Goal: Task Accomplishment & Management: Use online tool/utility

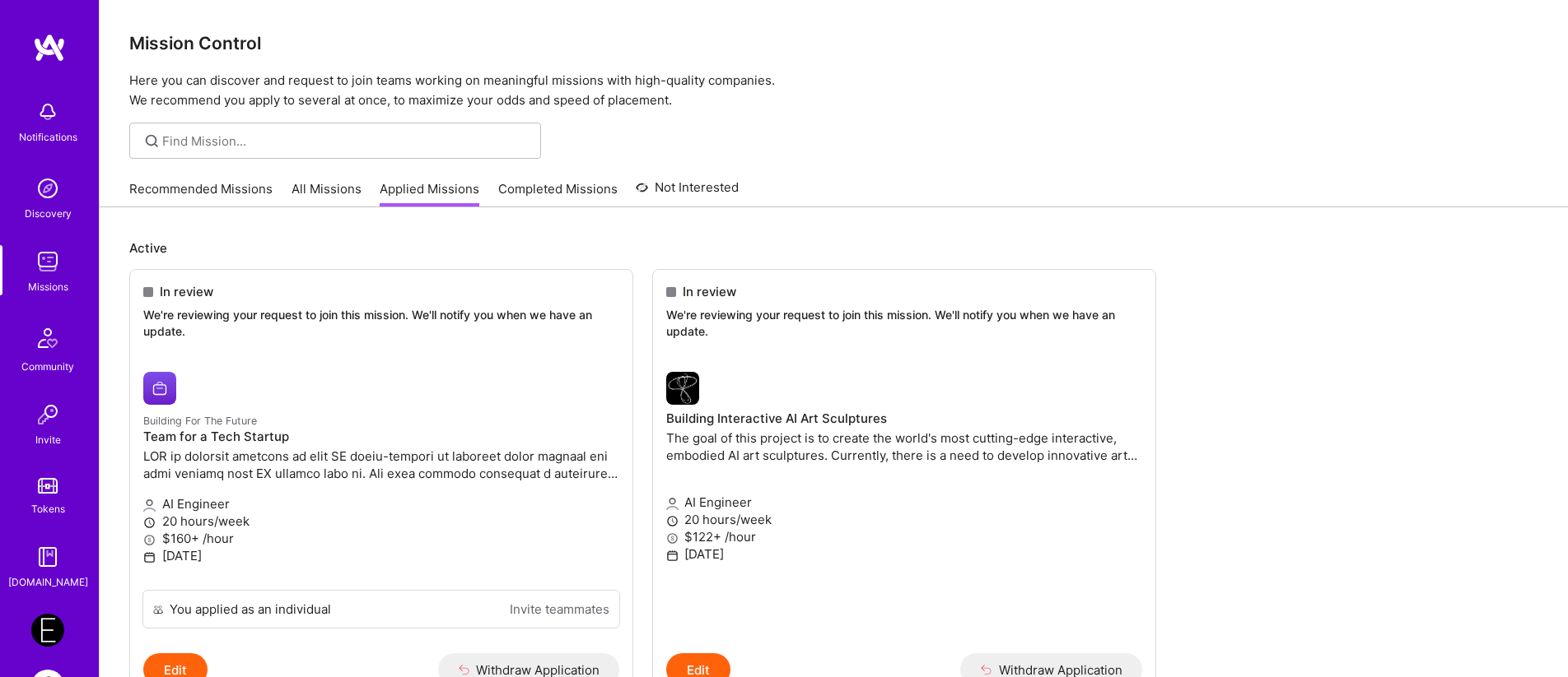
click at [201, 207] on div "Recommended Missions All Missions Applied Missions Completed Missions Not Inter…" at bounding box center [834, 190] width 1468 height 37
click at [199, 186] on link "Recommended Missions" at bounding box center [201, 194] width 143 height 27
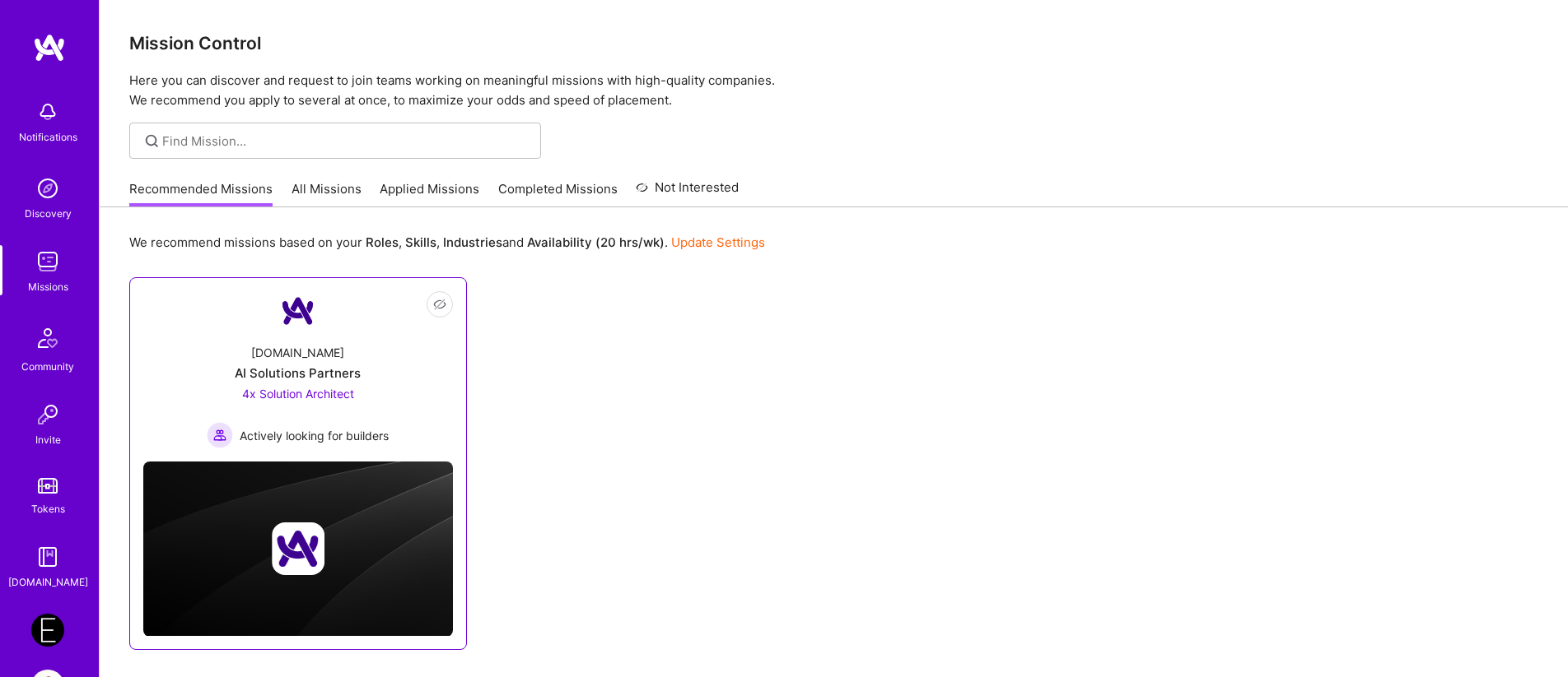
scroll to position [72, 0]
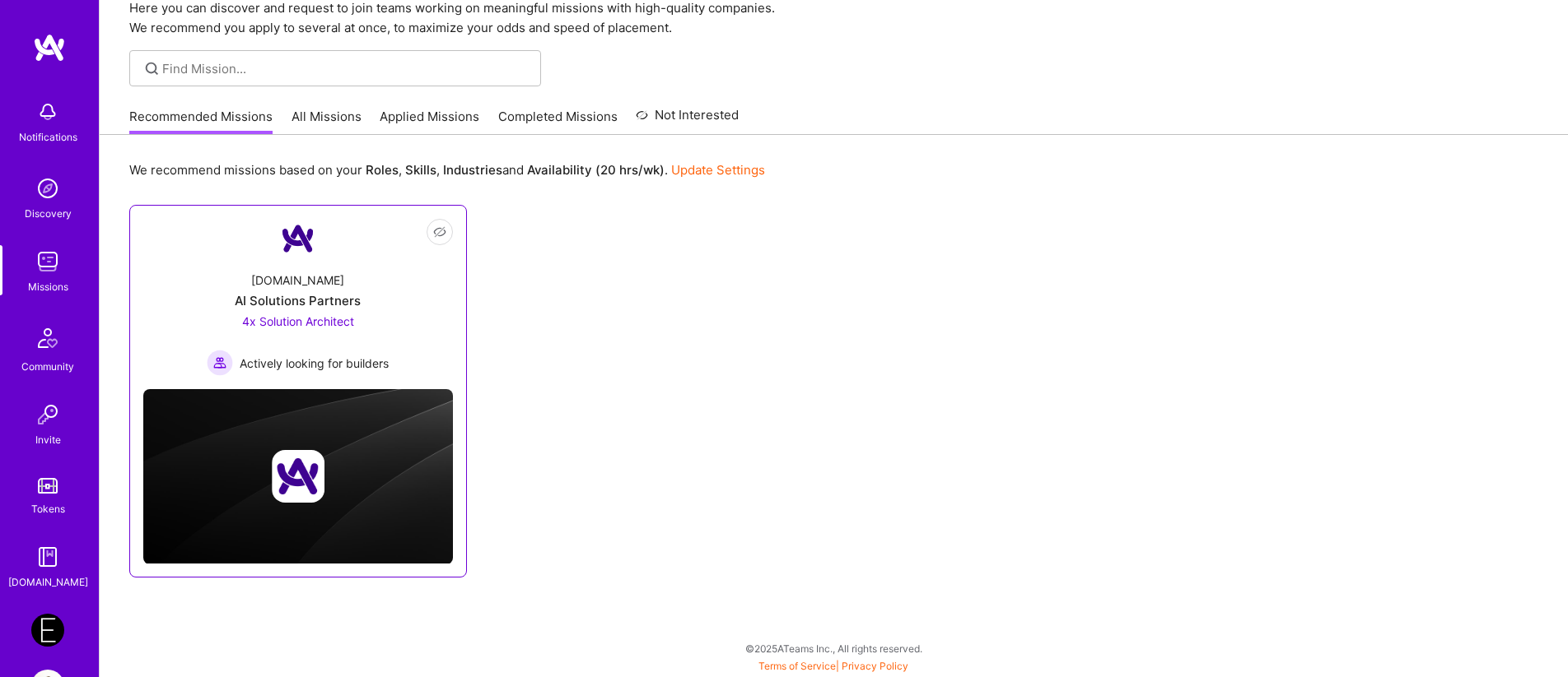
click at [332, 317] on span "4x Solution Architect" at bounding box center [298, 321] width 112 height 14
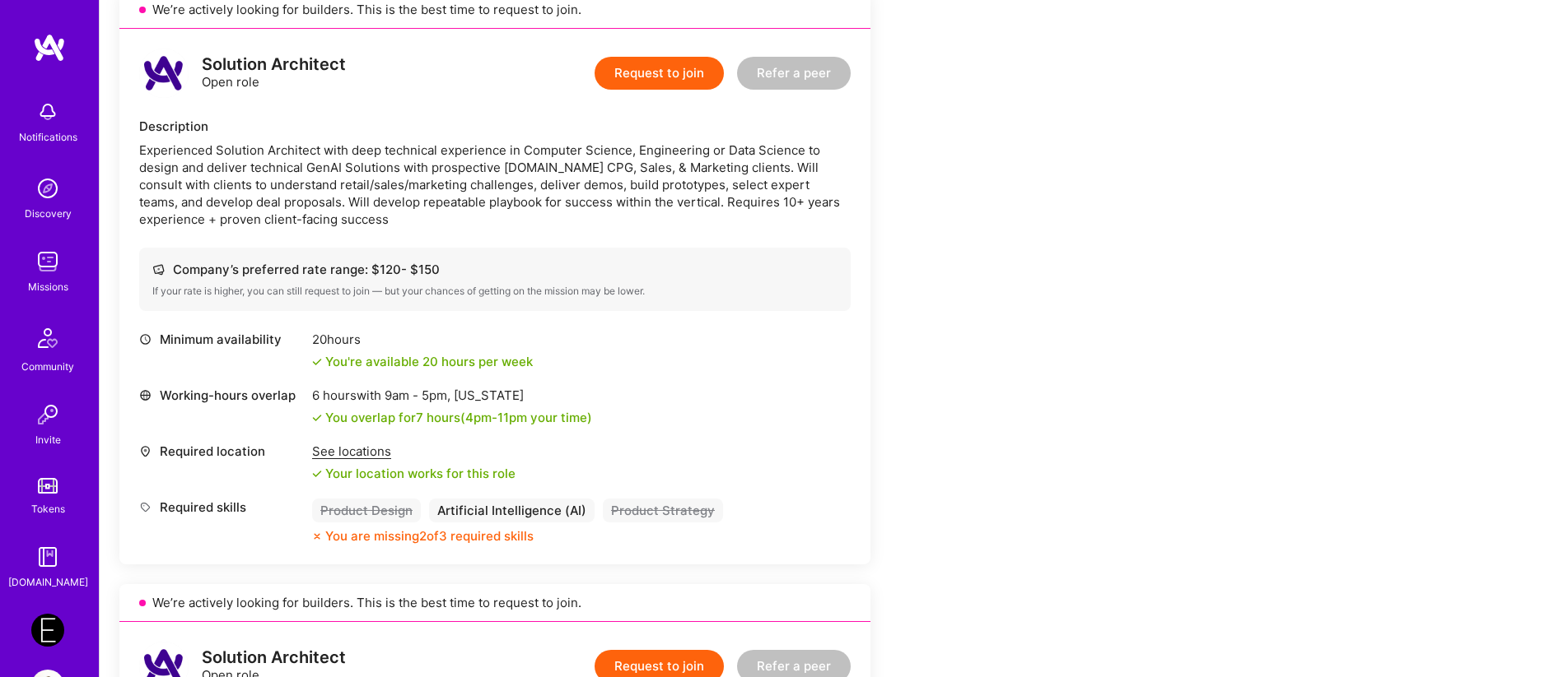
scroll to position [398, 0]
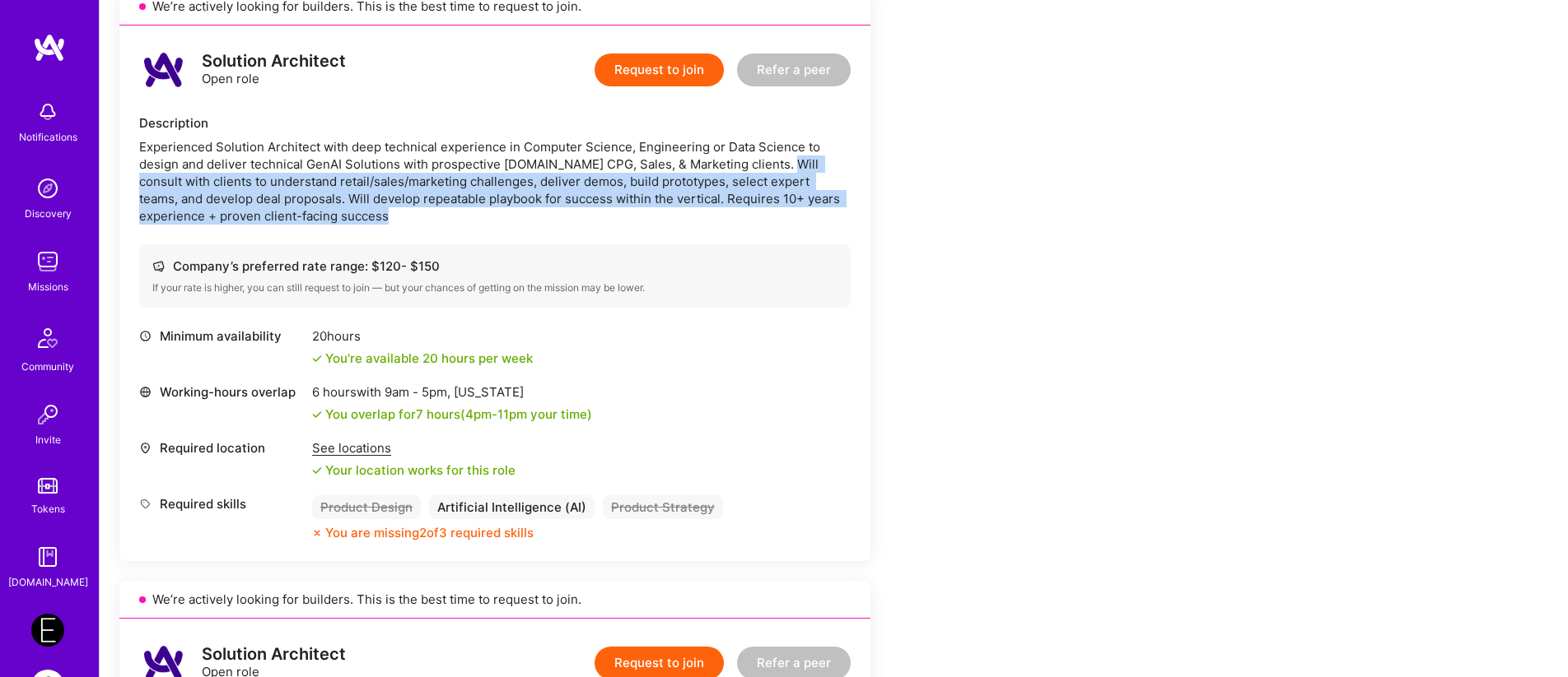
drag, startPoint x: 775, startPoint y: 166, endPoint x: 801, endPoint y: 224, distance: 63.6
click at [801, 224] on div "Solution Architect Open role Request to join Refer a peer Description Experienc…" at bounding box center [494, 293] width 751 height 536
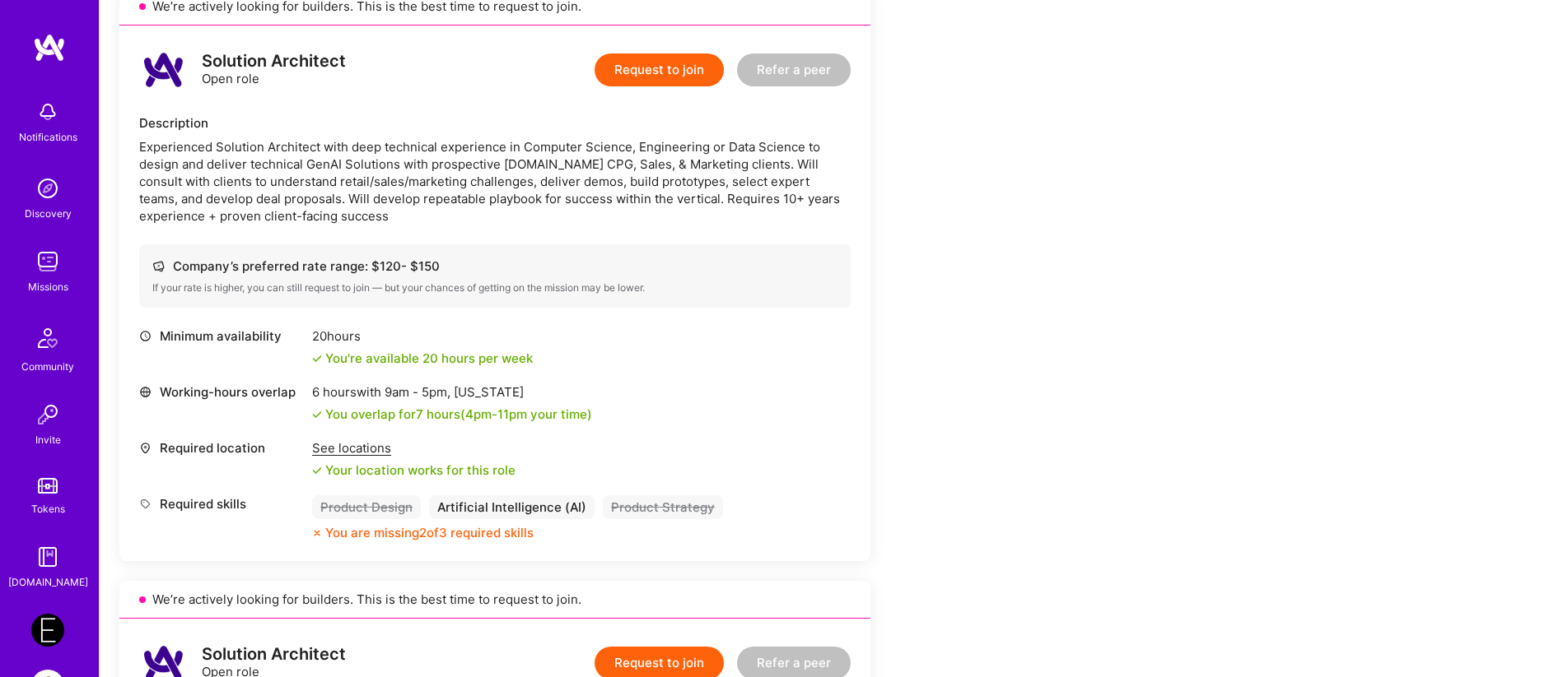
click at [421, 224] on div "Experienced Solution Architect with deep technical experience in Computer Scien…" at bounding box center [495, 181] width 711 height 86
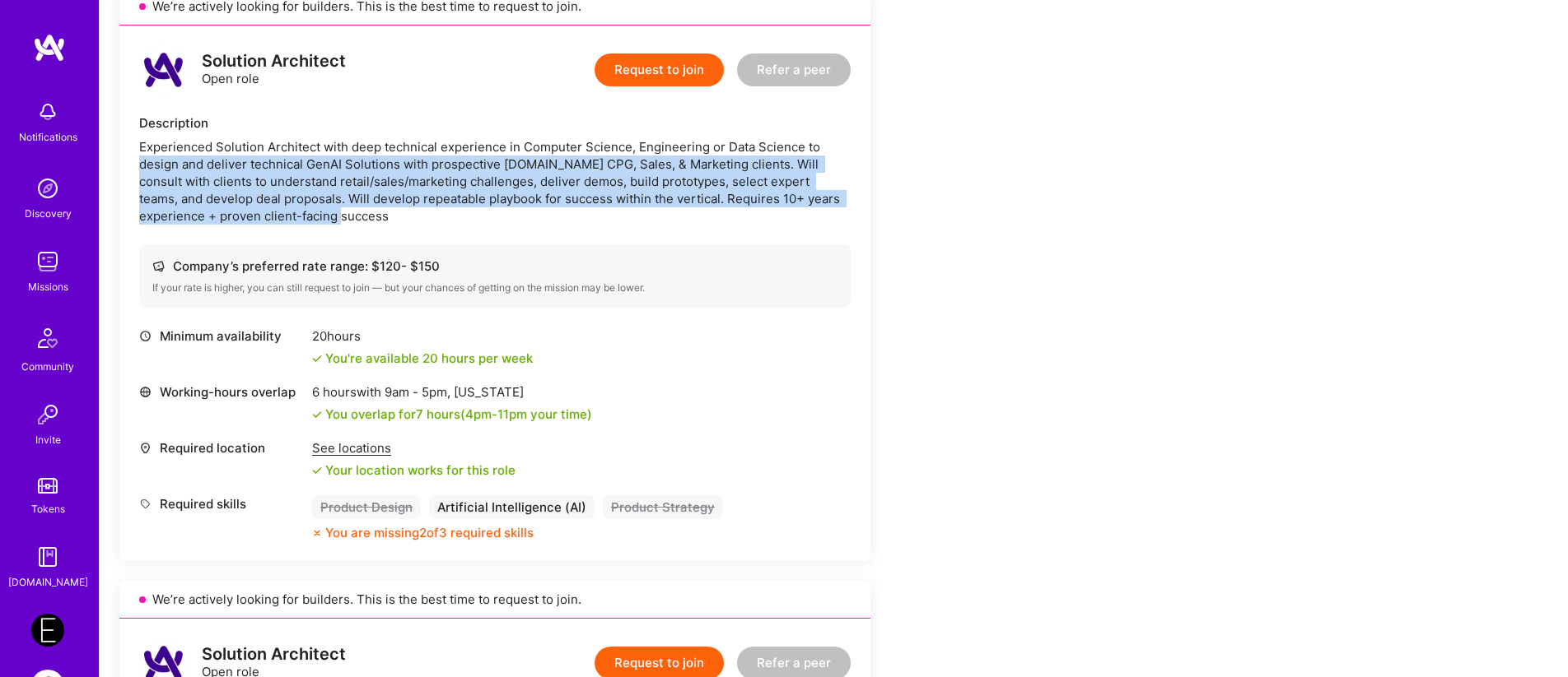
drag, startPoint x: 421, startPoint y: 224, endPoint x: 124, endPoint y: 163, distance: 303.2
click at [124, 163] on div "Solution Architect Open role Request to join Refer a peer Description Experienc…" at bounding box center [494, 293] width 751 height 536
click at [662, 158] on div "Experienced Solution Architect with deep technical experience in Computer Scien…" at bounding box center [495, 181] width 711 height 86
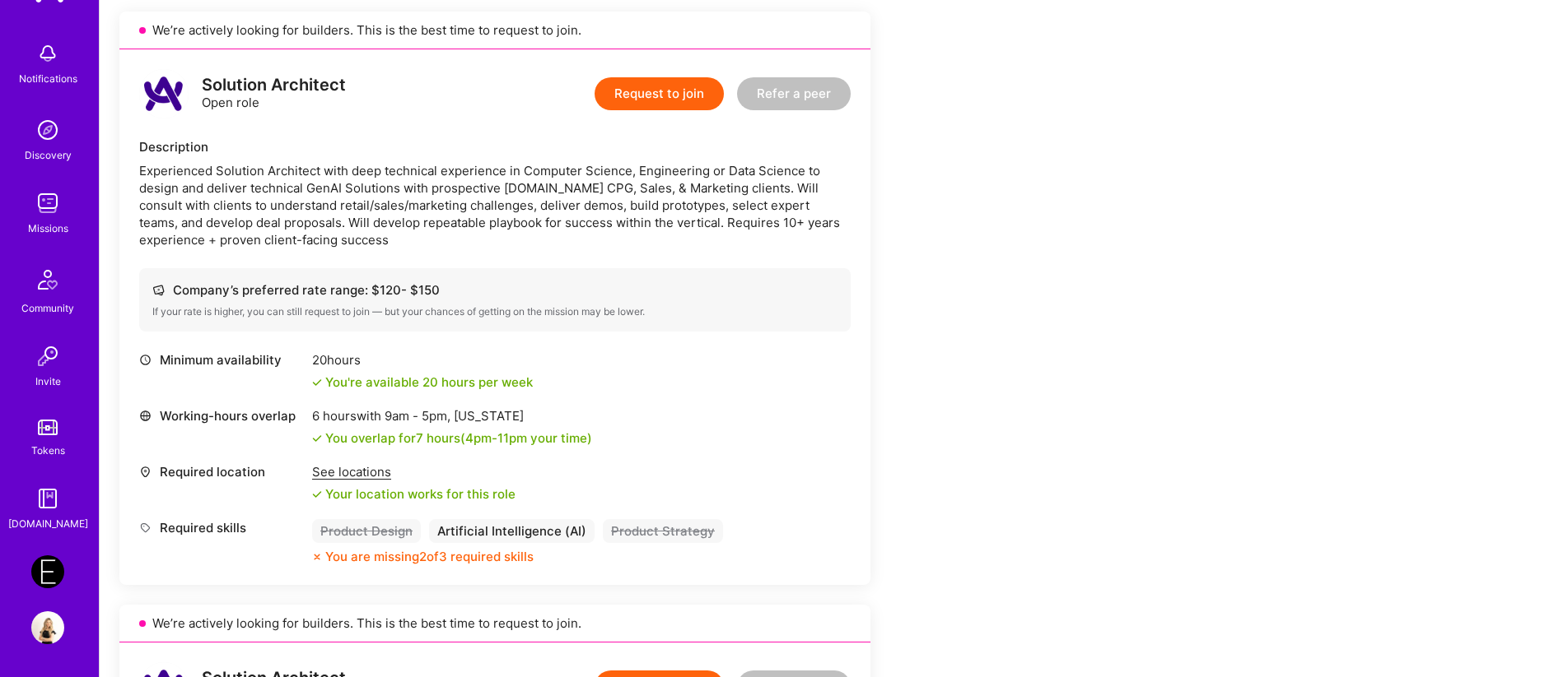
scroll to position [387, 0]
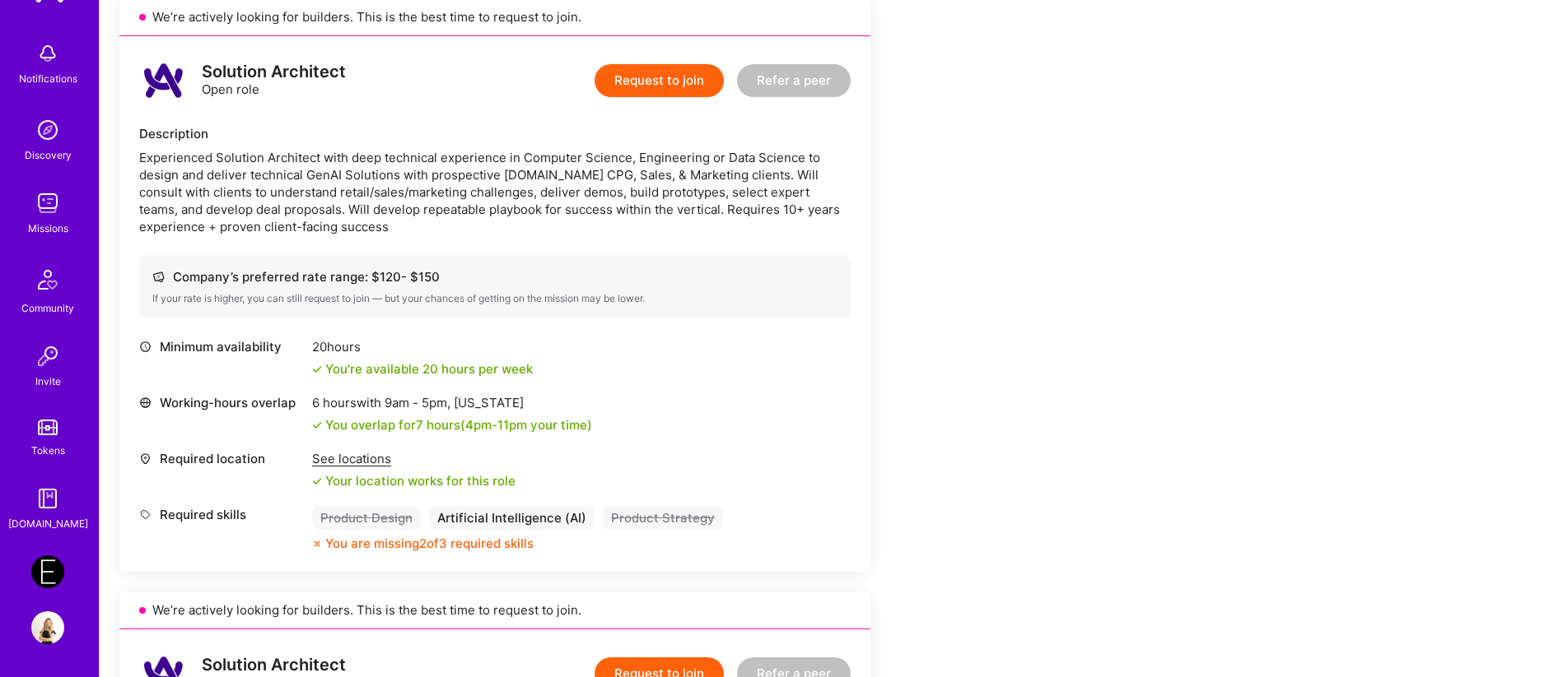
click at [42, 575] on img at bounding box center [48, 572] width 33 height 33
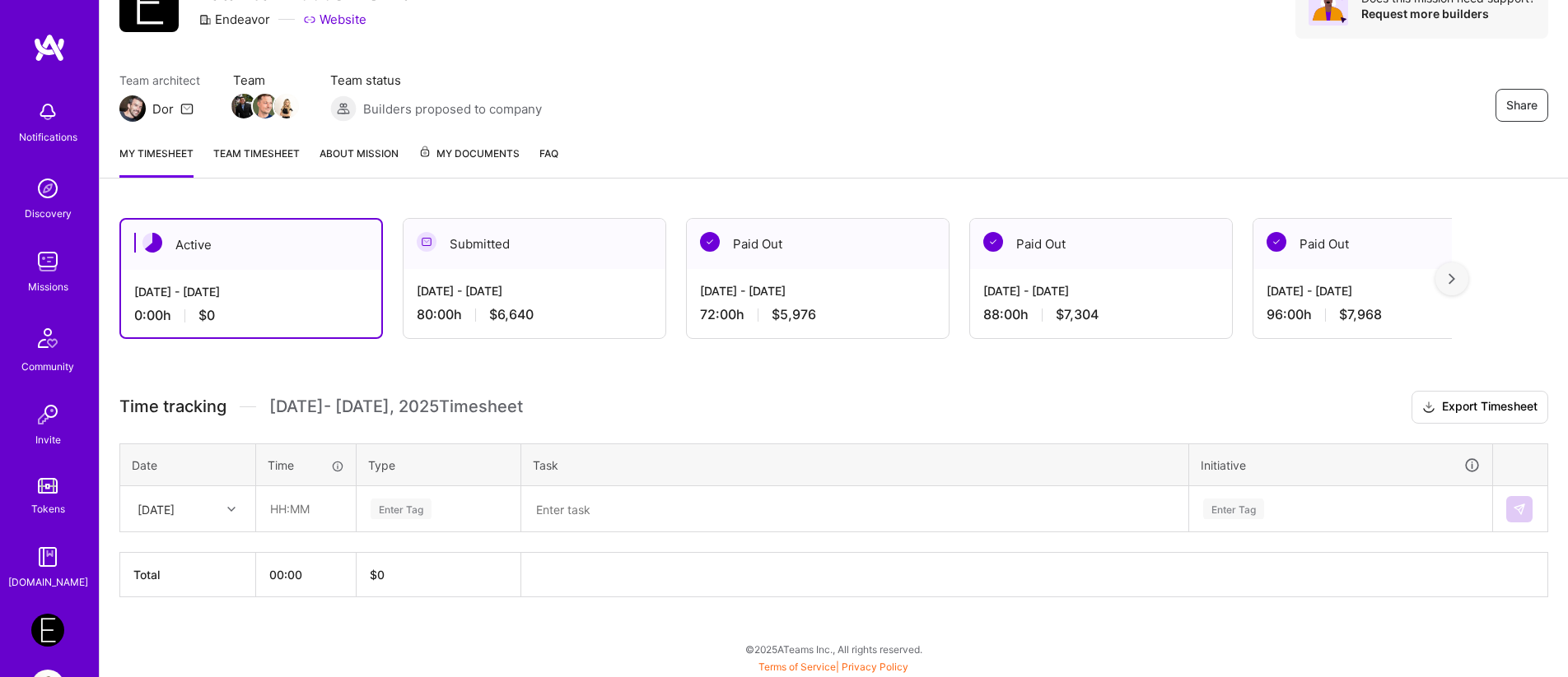
scroll to position [85, 0]
click at [277, 514] on input "text" at bounding box center [305, 508] width 98 height 44
type input "08:00"
click at [389, 512] on div "Enter Tag" at bounding box center [400, 508] width 60 height 26
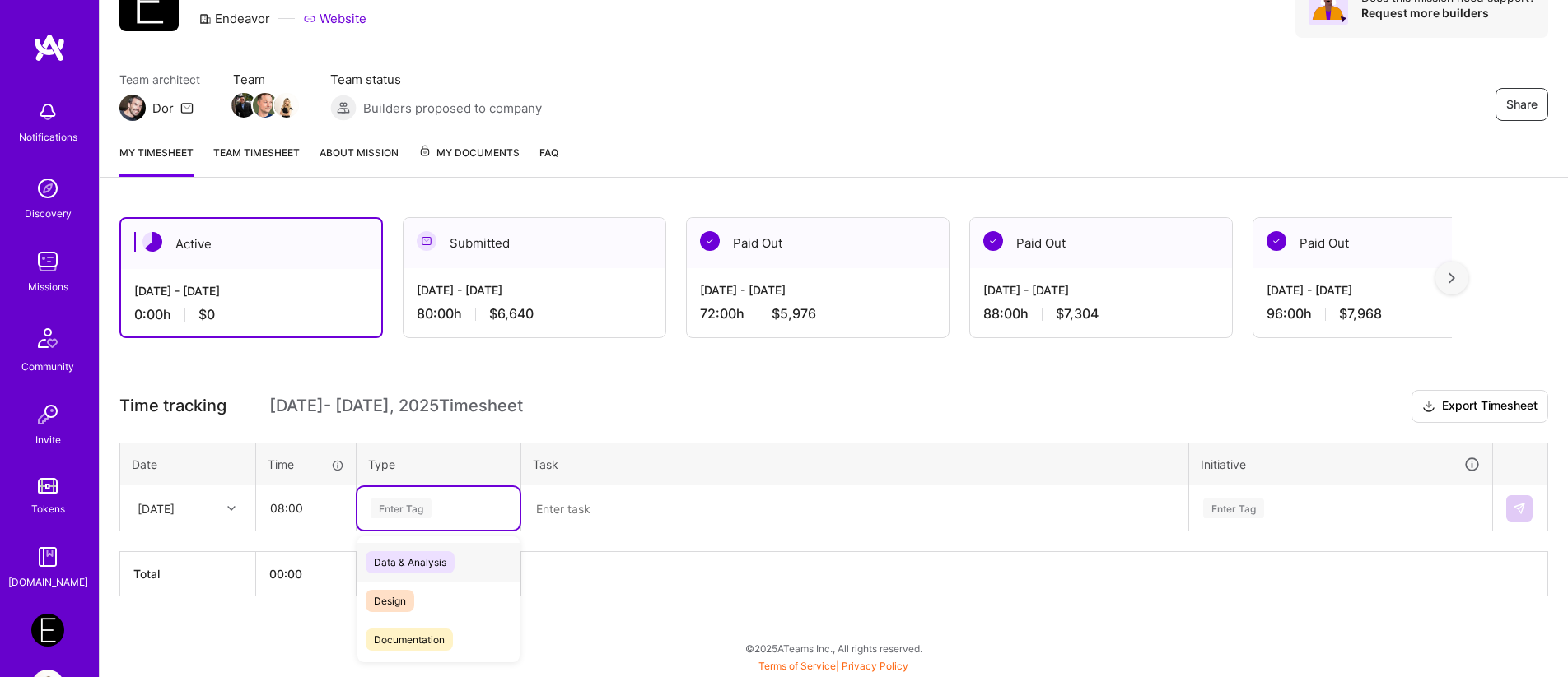
click at [411, 567] on span "Data & Analysis" at bounding box center [410, 562] width 89 height 22
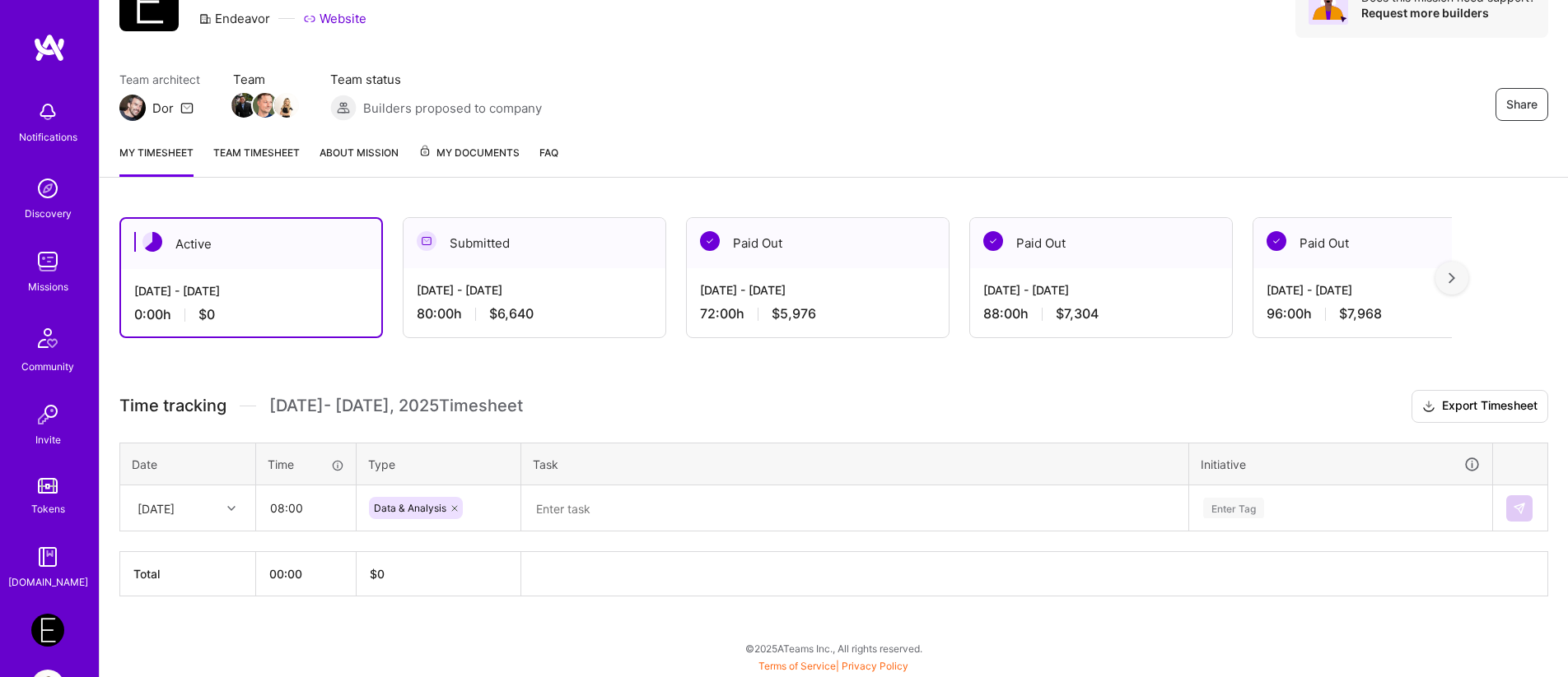
click at [484, 300] on div "[DATE] - [DATE] 80:00 h $6,640" at bounding box center [534, 302] width 262 height 68
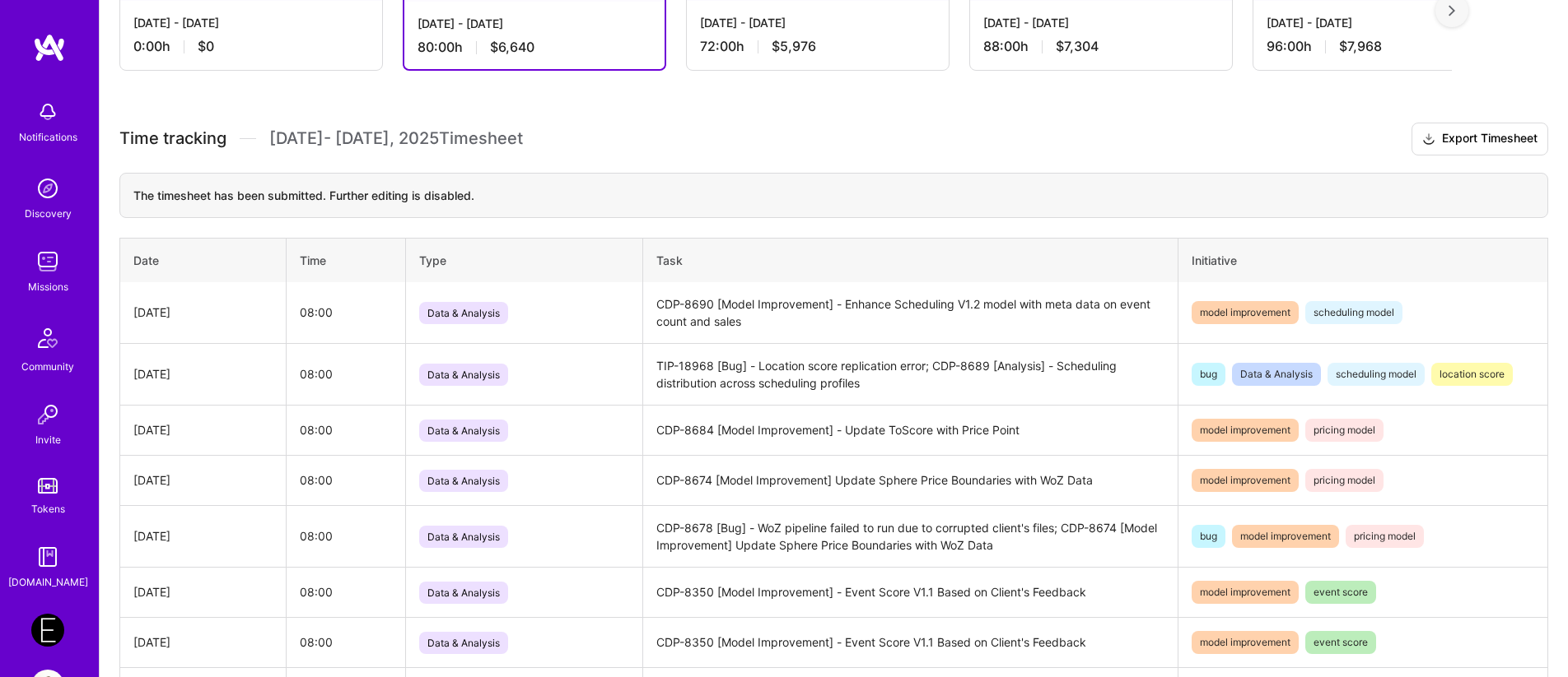
scroll to position [333, 0]
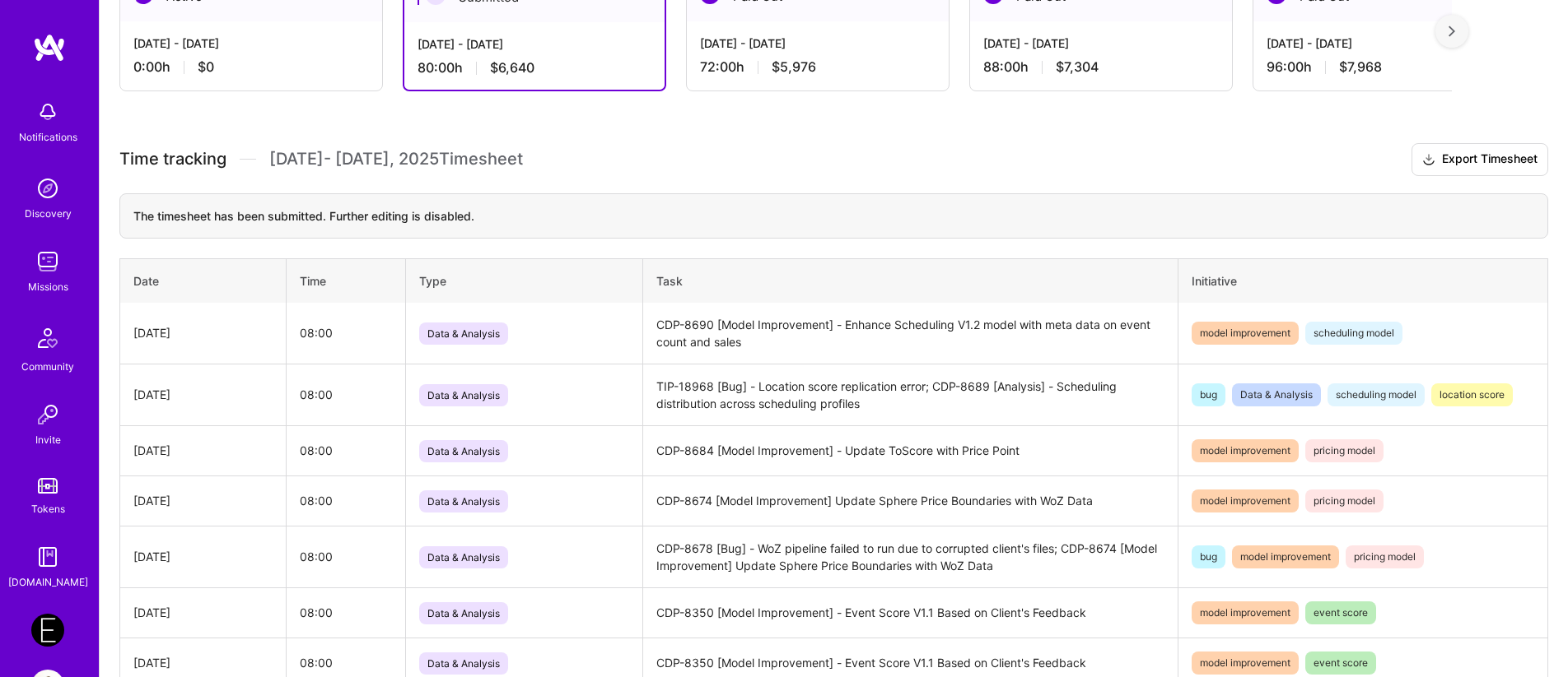
click at [914, 352] on td "CDP-8690 [Model Improvement] - Enhance Scheduling V1.2 model with meta data on …" at bounding box center [911, 333] width 535 height 61
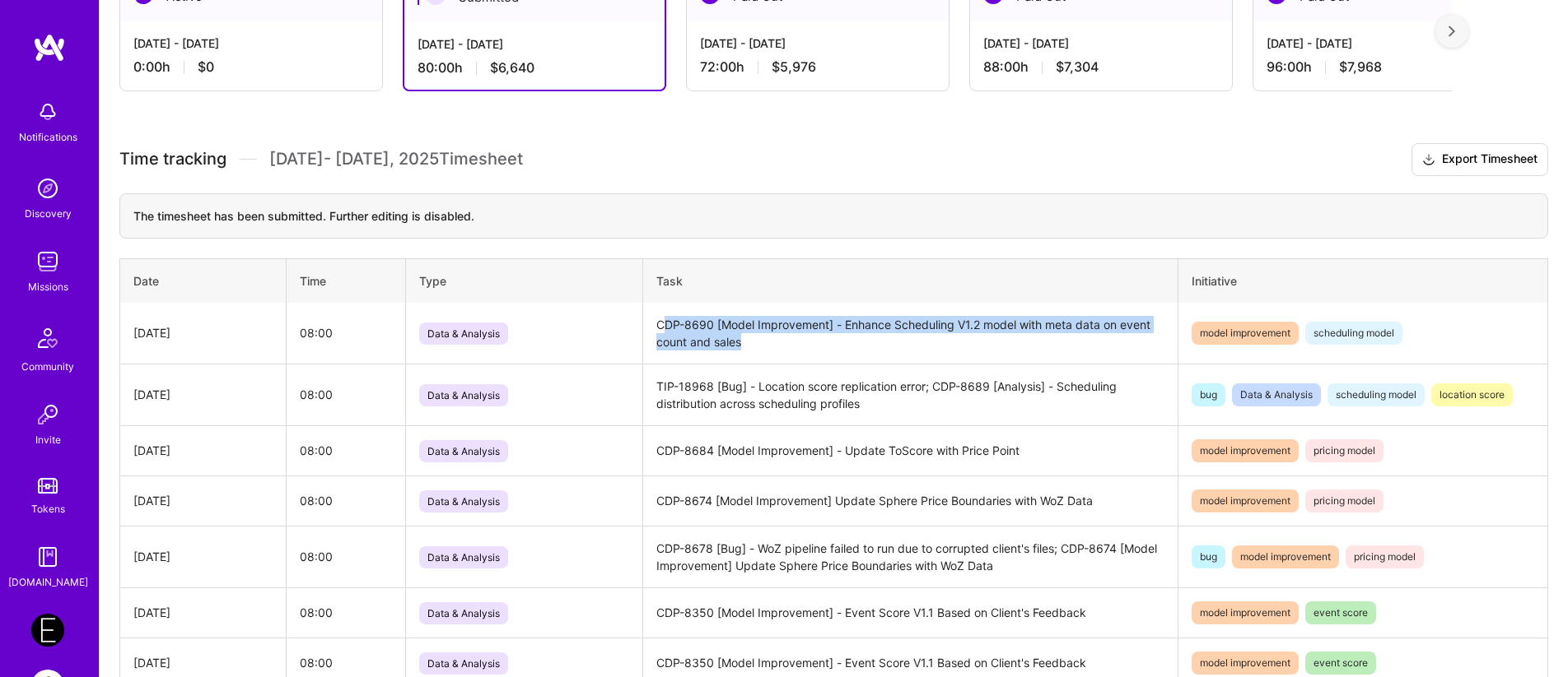
copy td "DP-8690 [Model Improvement] - Enhance Scheduling V1.2 model with meta data on e…"
drag, startPoint x: 821, startPoint y: 352, endPoint x: 661, endPoint y: 324, distance: 162.4
click at [661, 324] on td "CDP-8690 [Model Improvement] - Enhance Scheduling V1.2 model with meta data on …" at bounding box center [911, 333] width 535 height 61
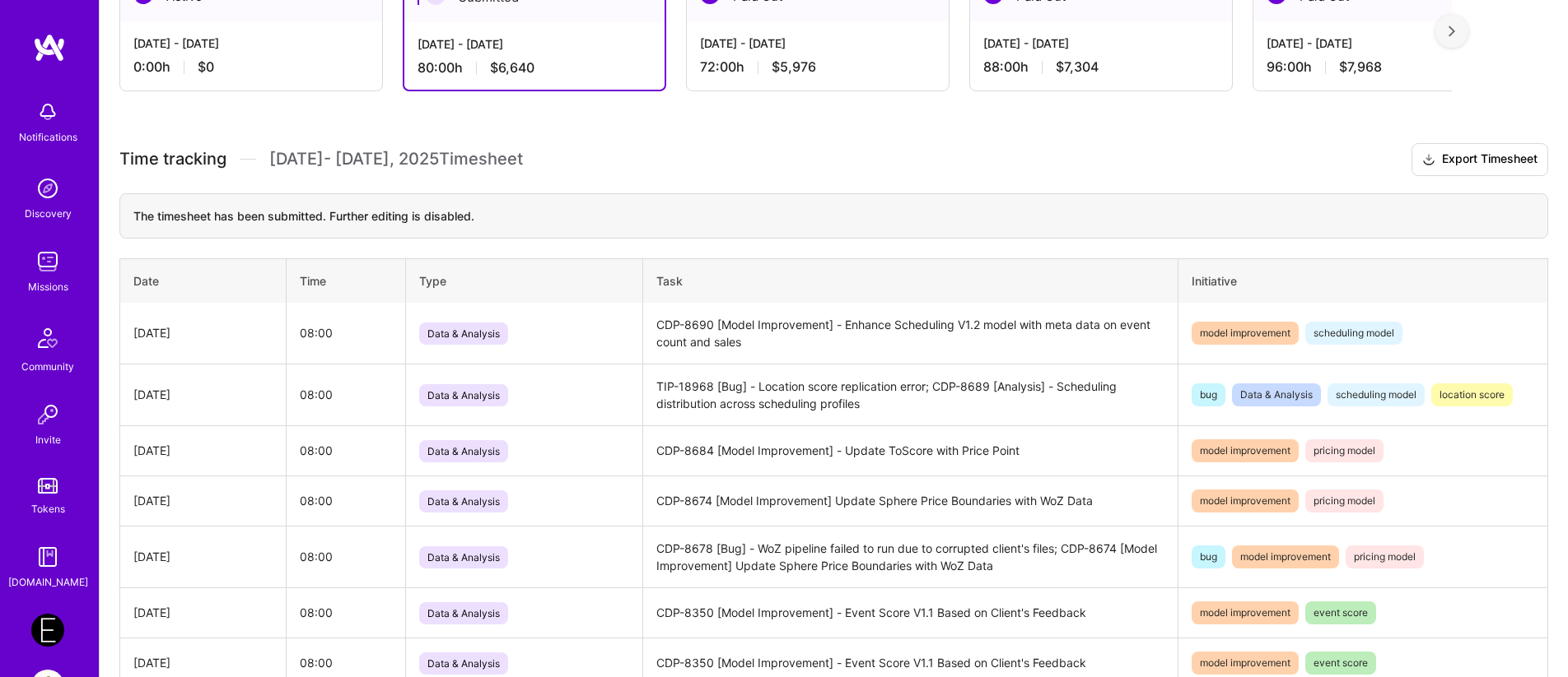
click at [762, 336] on td "CDP-8690 [Model Improvement] - Enhance Scheduling V1.2 model with meta data on …" at bounding box center [911, 333] width 535 height 61
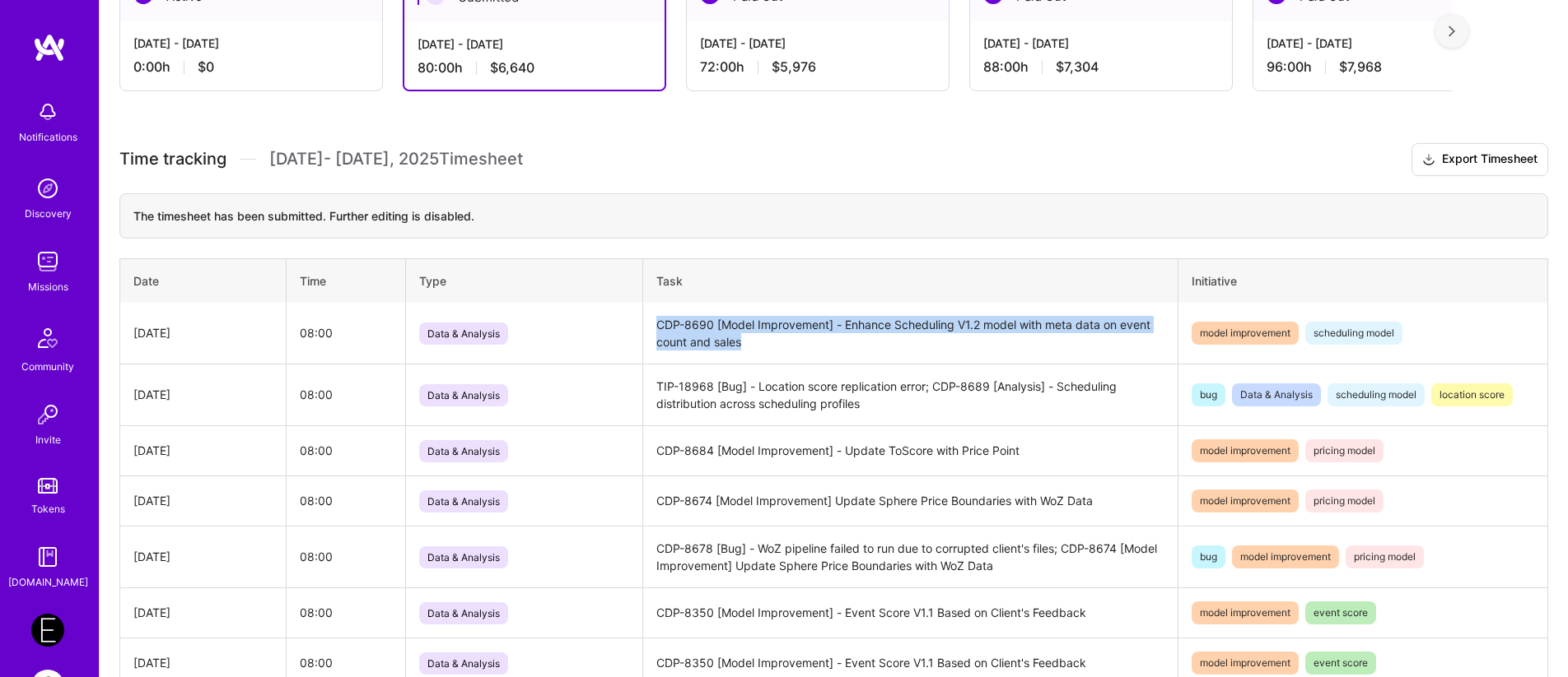
copy td "CDP-8690 [Model Improvement] - Enhance Scheduling V1.2 model with meta data on …"
drag, startPoint x: 755, startPoint y: 344, endPoint x: 646, endPoint y: 322, distance: 111.2
click at [646, 322] on td "CDP-8690 [Model Improvement] - Enhance Scheduling V1.2 model with meta data on …" at bounding box center [911, 333] width 535 height 61
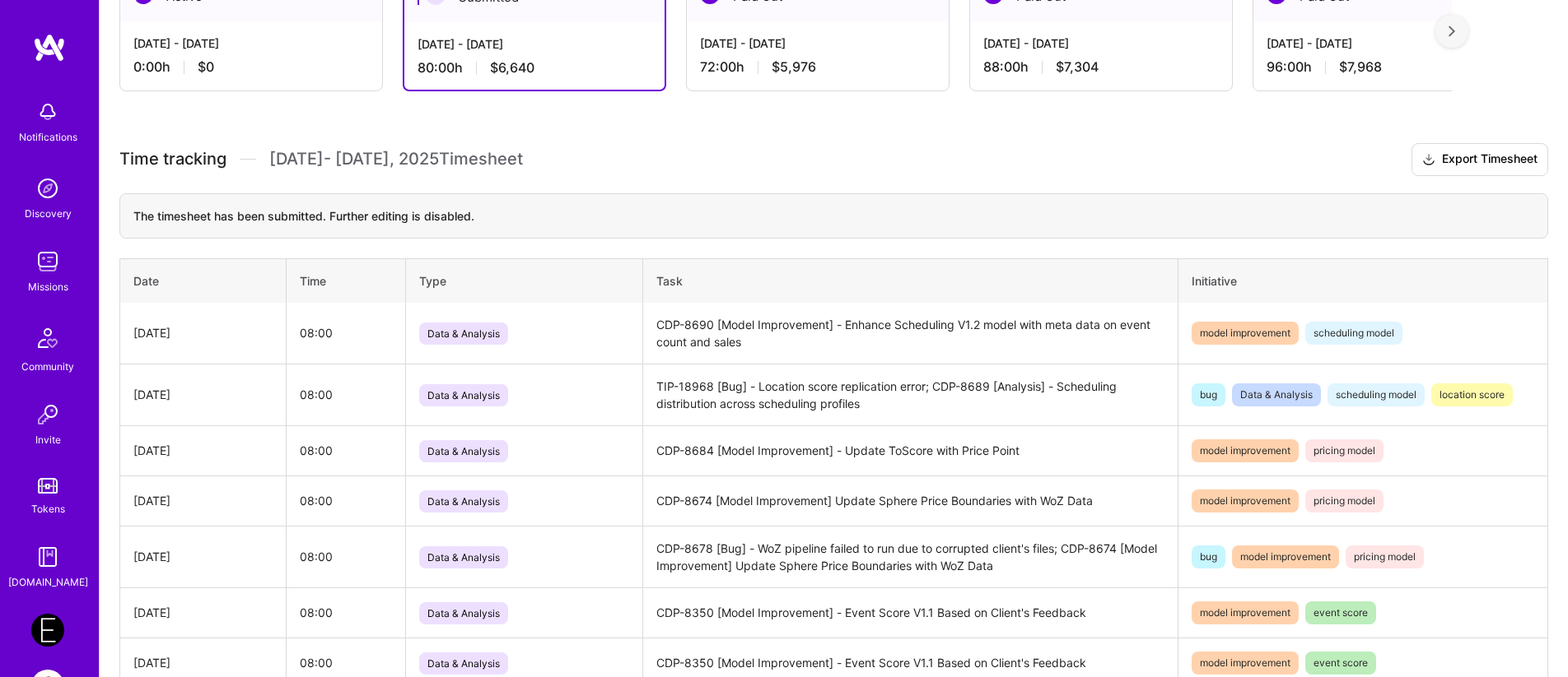
click at [263, 61] on div "0:00 h $0" at bounding box center [251, 67] width 236 height 17
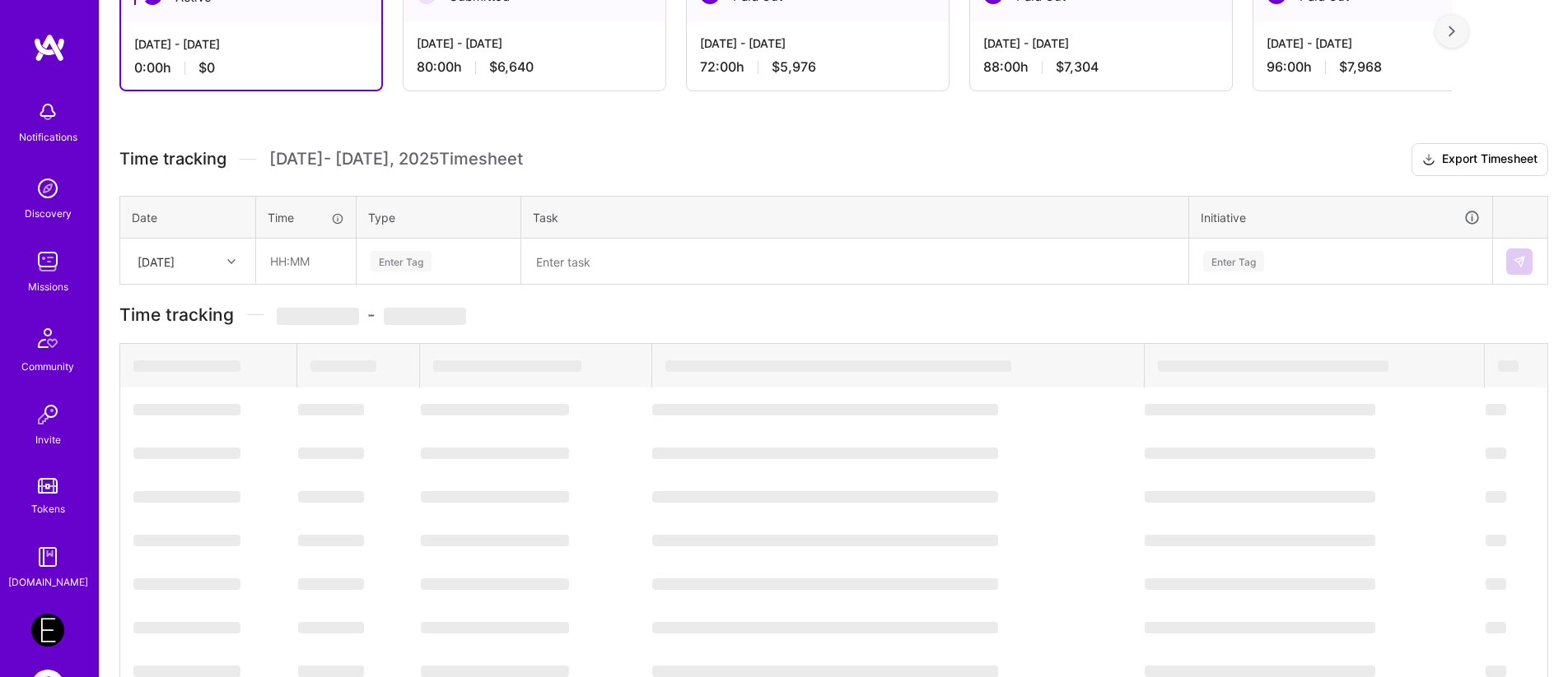
scroll to position [85, 0]
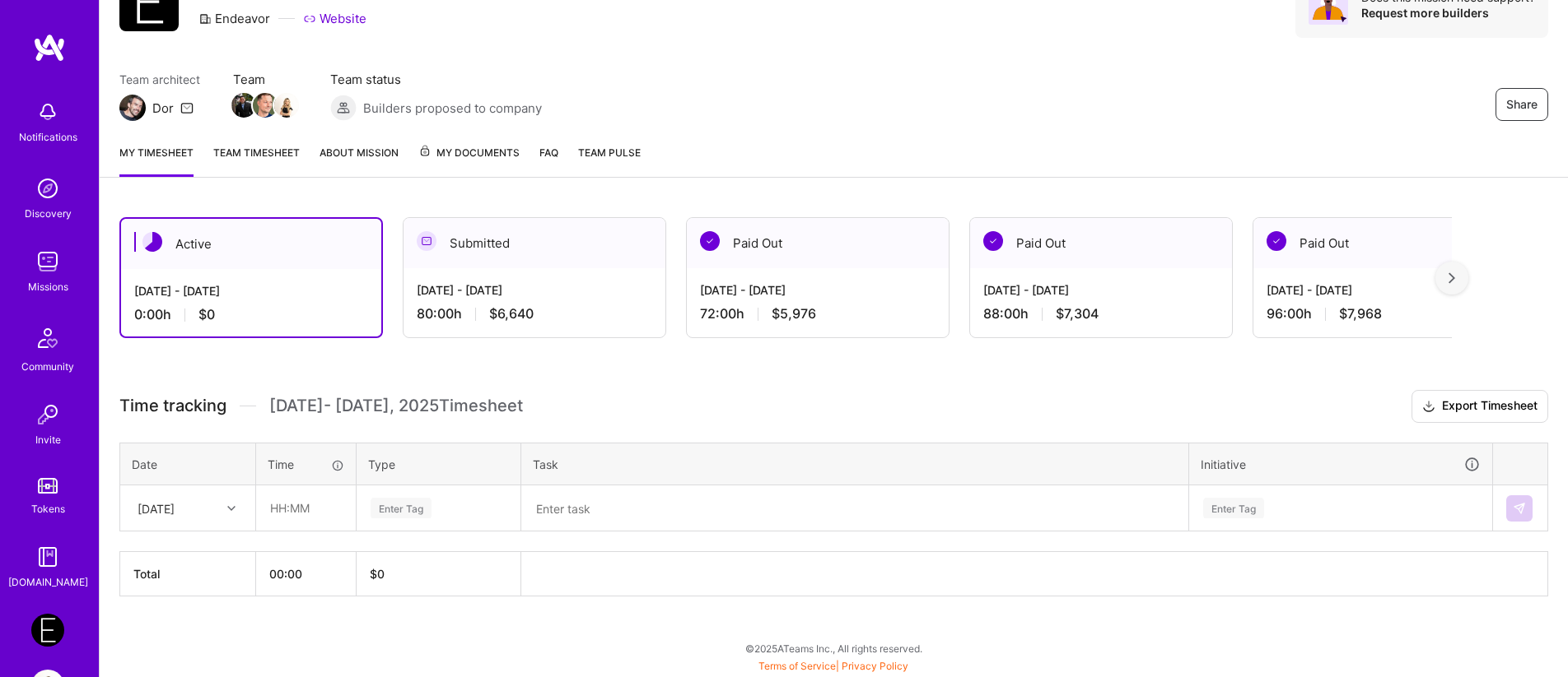
click at [403, 507] on div "Enter Tag" at bounding box center [400, 508] width 60 height 26
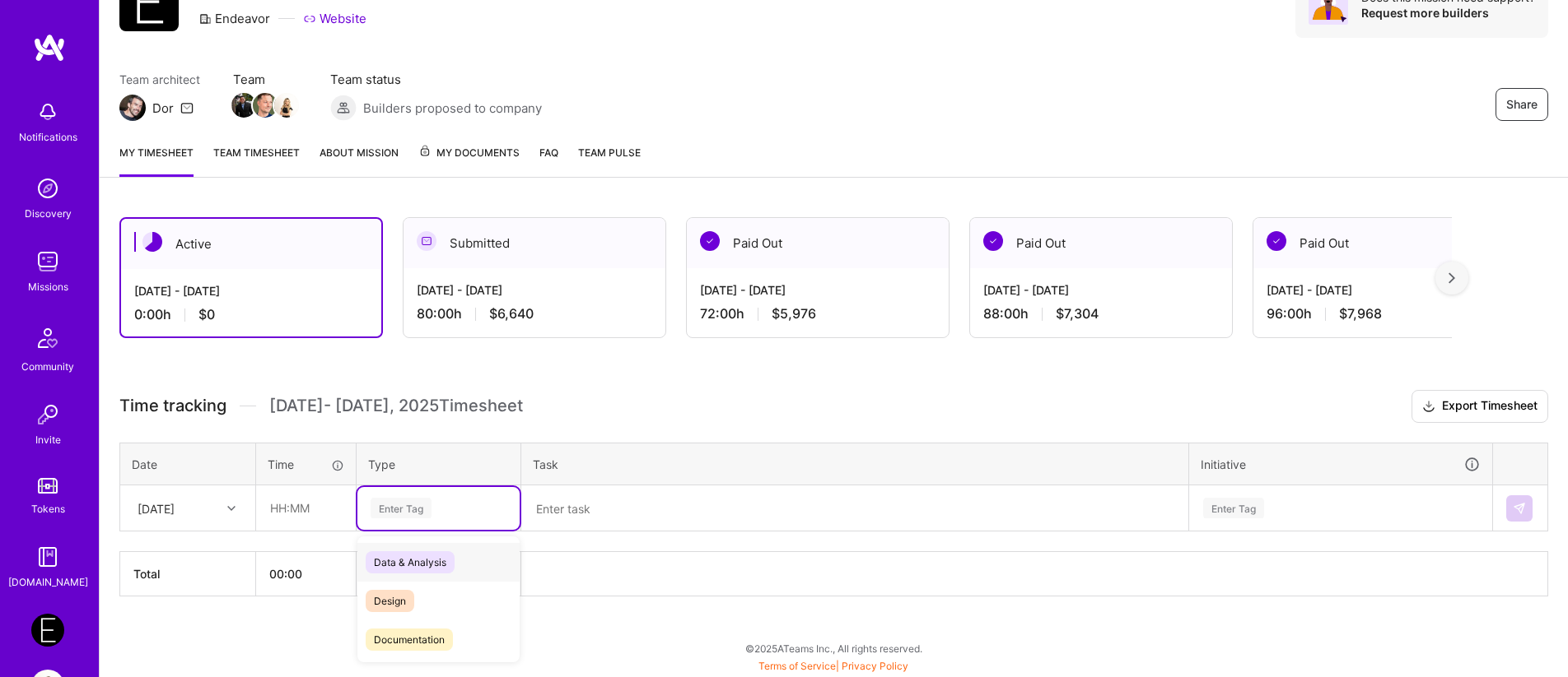
click at [389, 560] on span "Data & Analysis" at bounding box center [410, 562] width 89 height 22
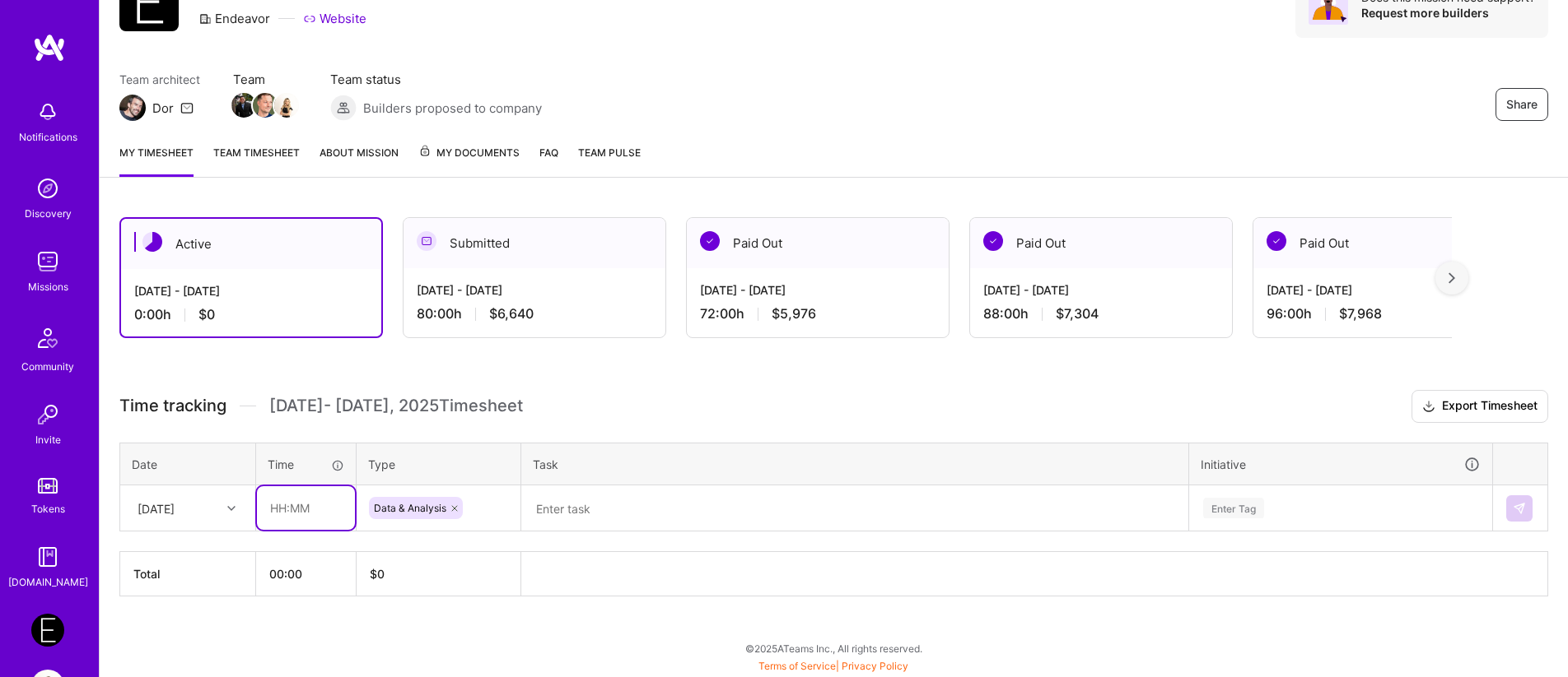
click at [291, 513] on input "text" at bounding box center [305, 508] width 98 height 44
type input "08:00"
click at [595, 513] on textarea at bounding box center [854, 508] width 663 height 43
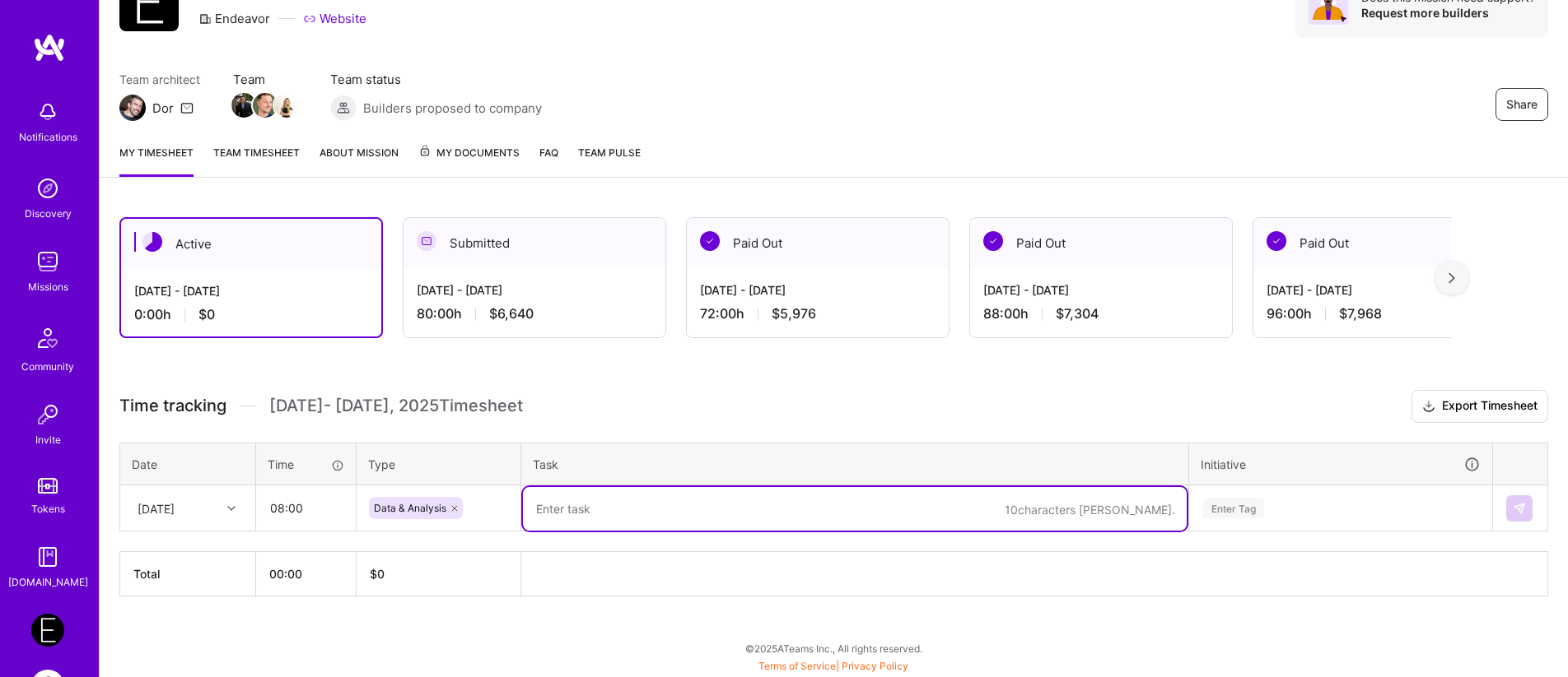
paste textarea "CDP-8690 [Model Improvement] - Enhance Scheduling V1.2 model with meta data on …"
paste textarea "[URL][DOMAIN_NAME]"
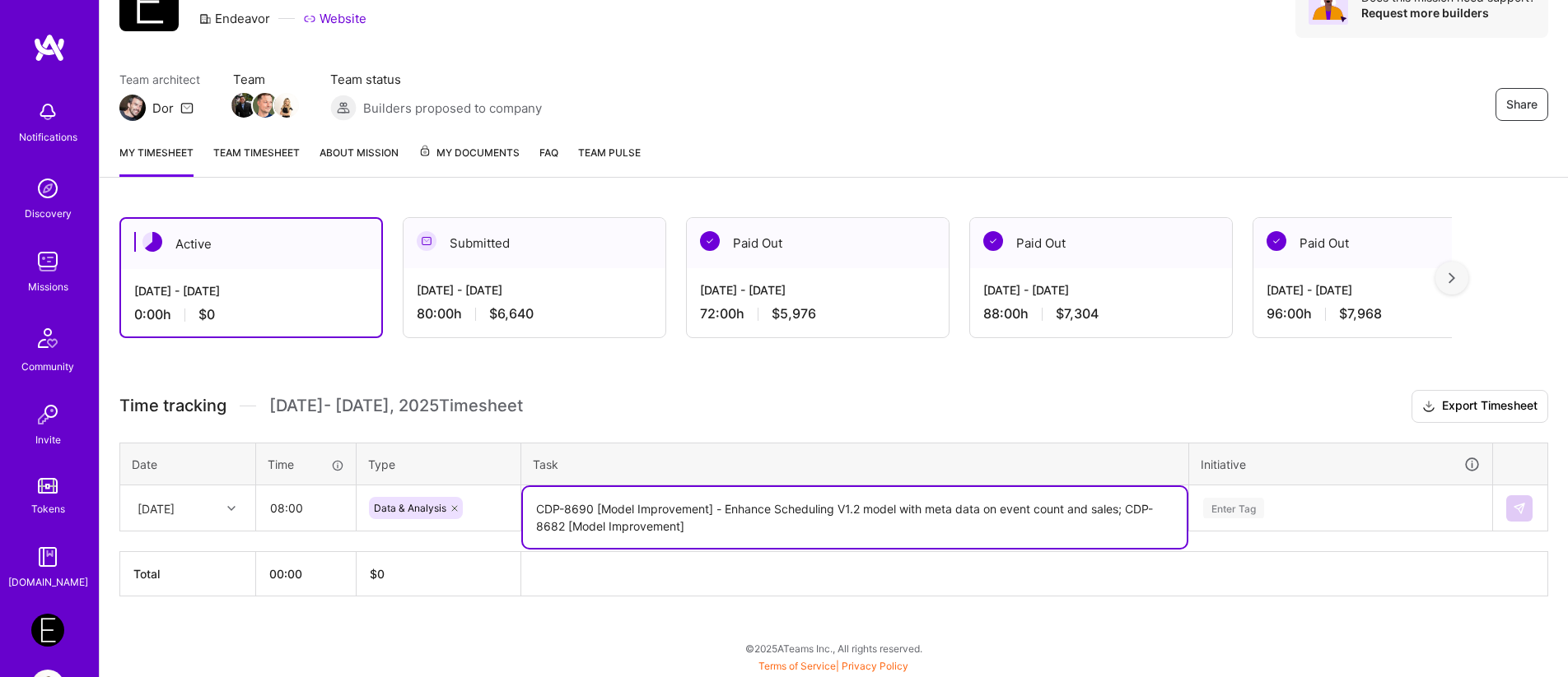
paste textarea "Update optimizer reference to price_point based on current price files"
click at [689, 524] on textarea "CDP-8690 [Model Improvement] - Enhance Scheduling V1.2 model with meta data on …" at bounding box center [854, 518] width 663 height 60
type textarea "CDP-8690 [Model Improvement] - Enhance Scheduling V1.2 model with meta data on …"
click at [1234, 517] on div "Enter Tag" at bounding box center [1340, 508] width 302 height 43
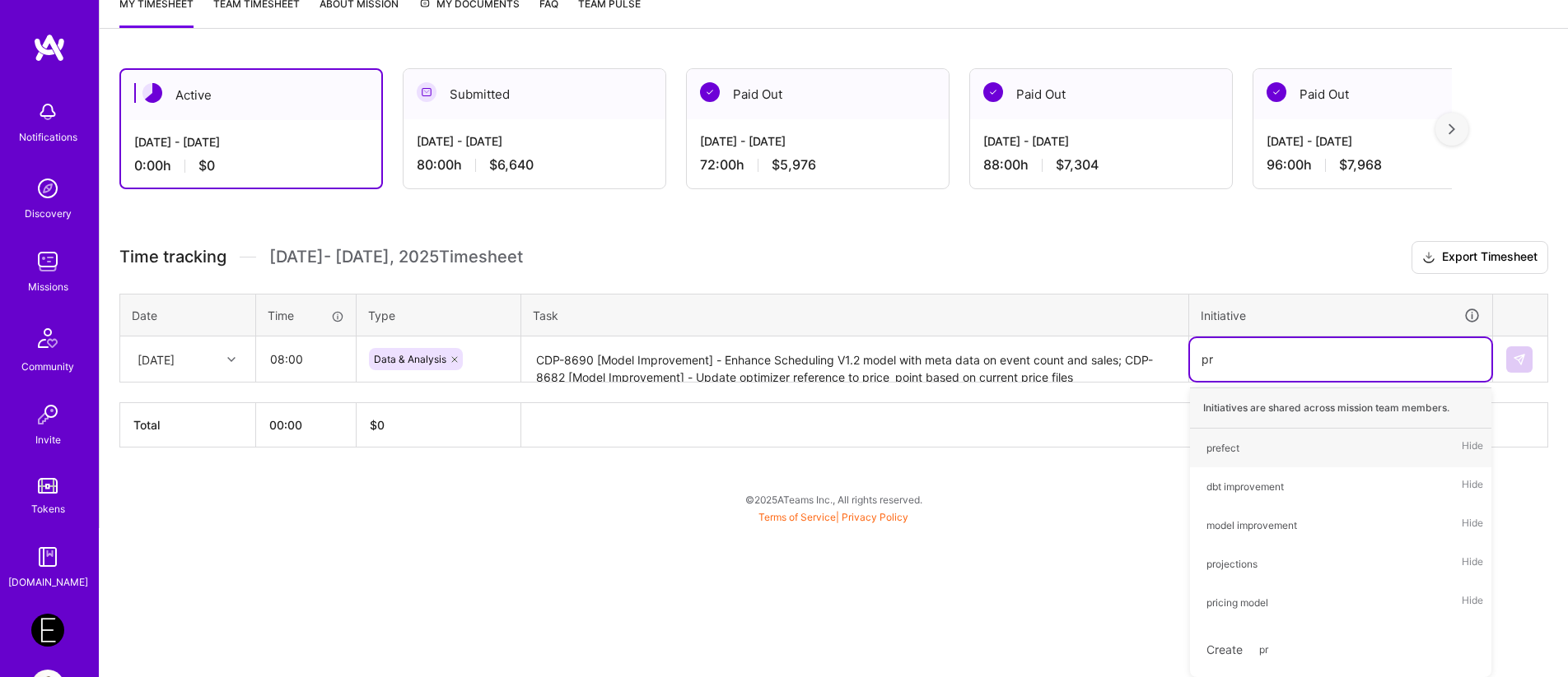
type input "pri"
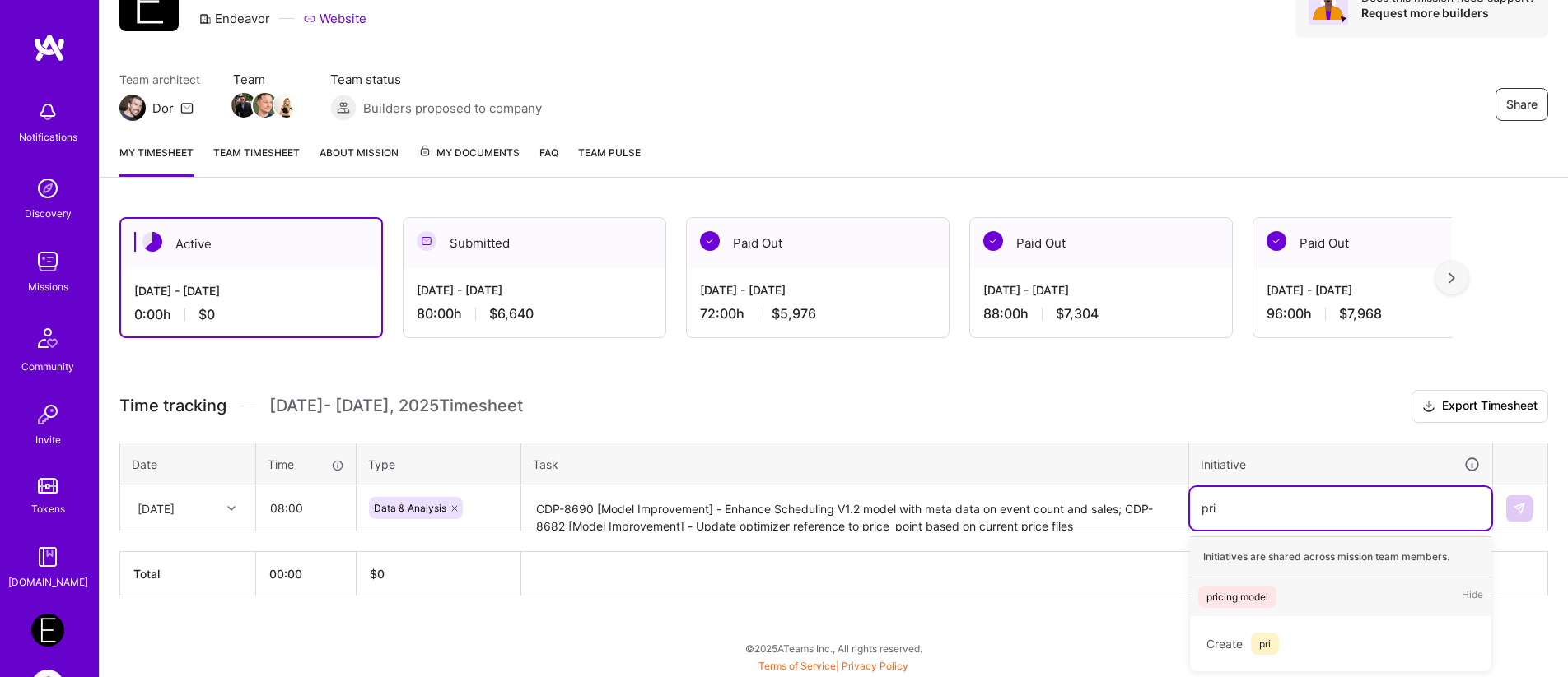
click at [1236, 602] on div "pricing model" at bounding box center [1236, 596] width 61 height 17
type input "sche"
click at [1229, 597] on div "scheduling model" at bounding box center [1246, 596] width 81 height 17
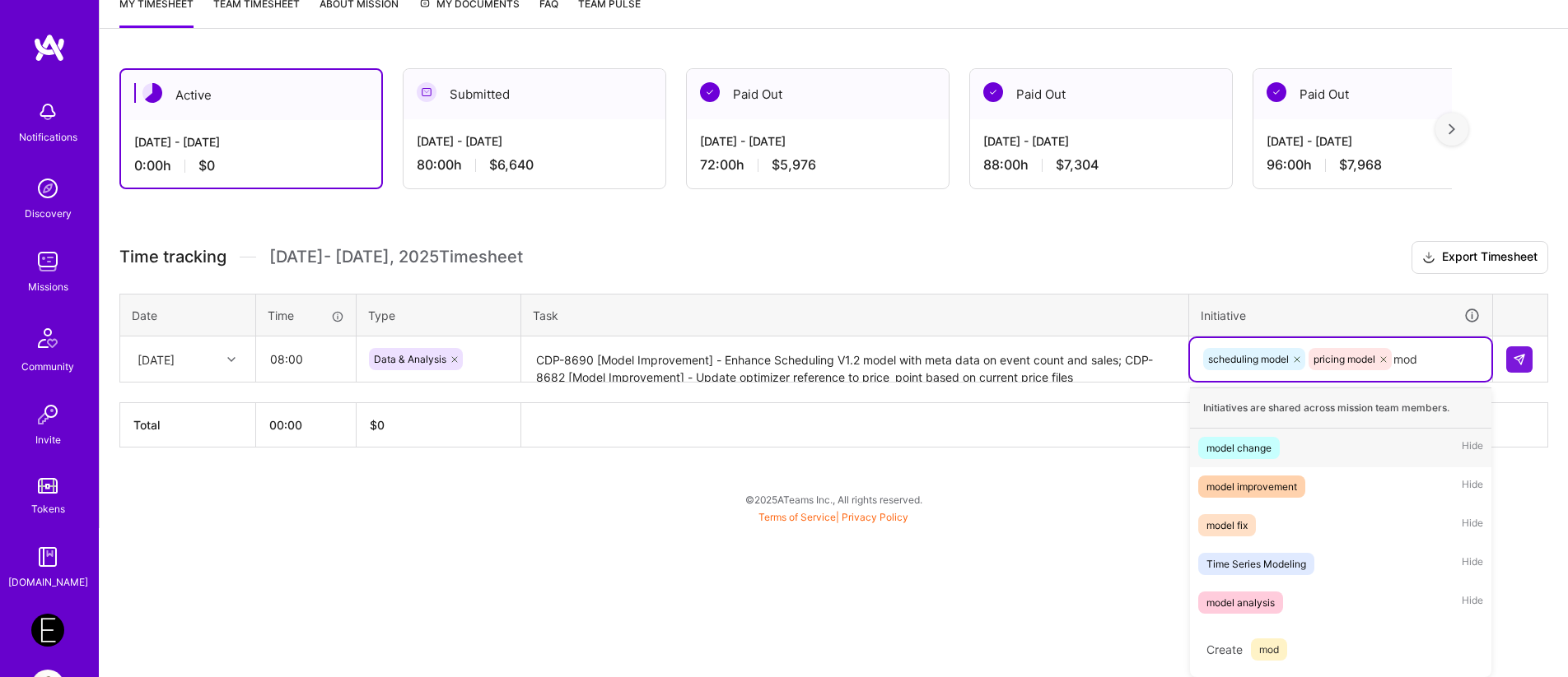
scroll to position [235, 0]
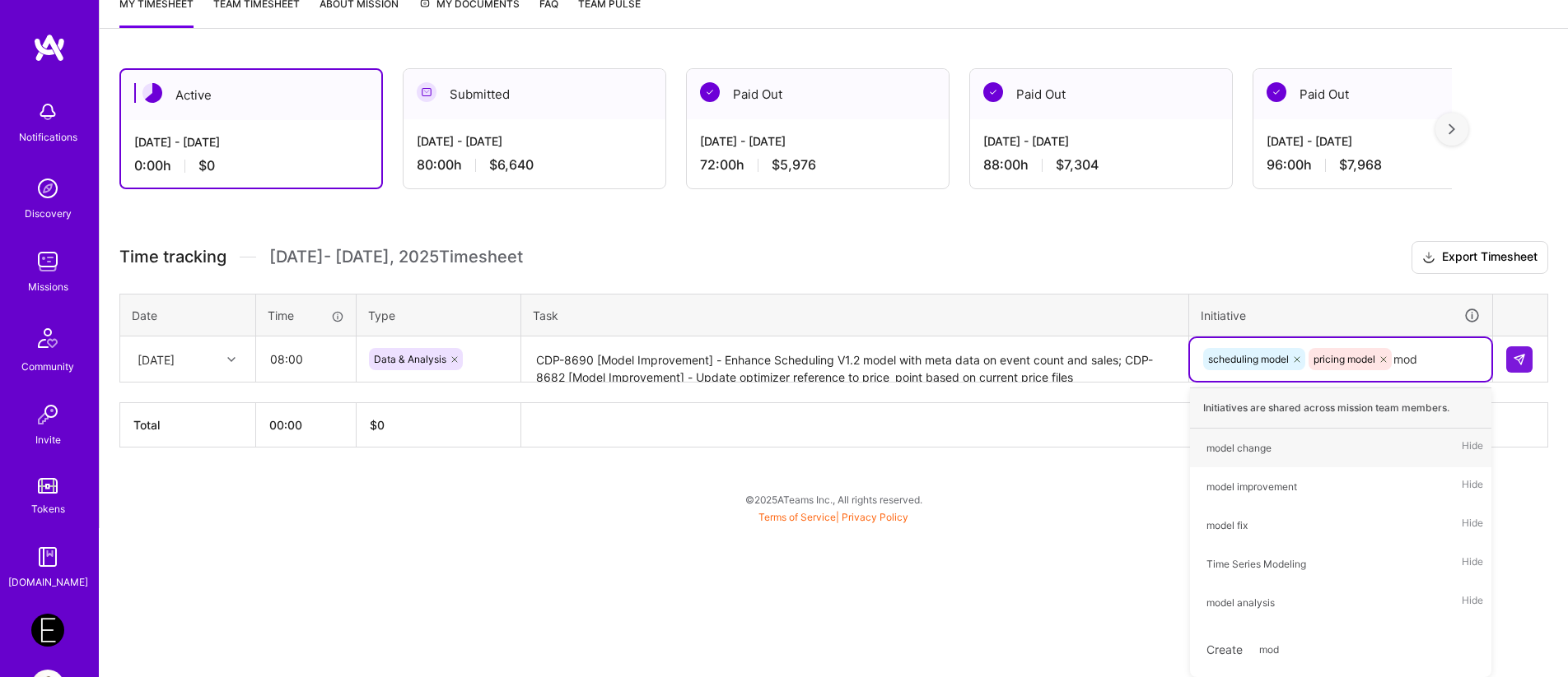
type input "mode"
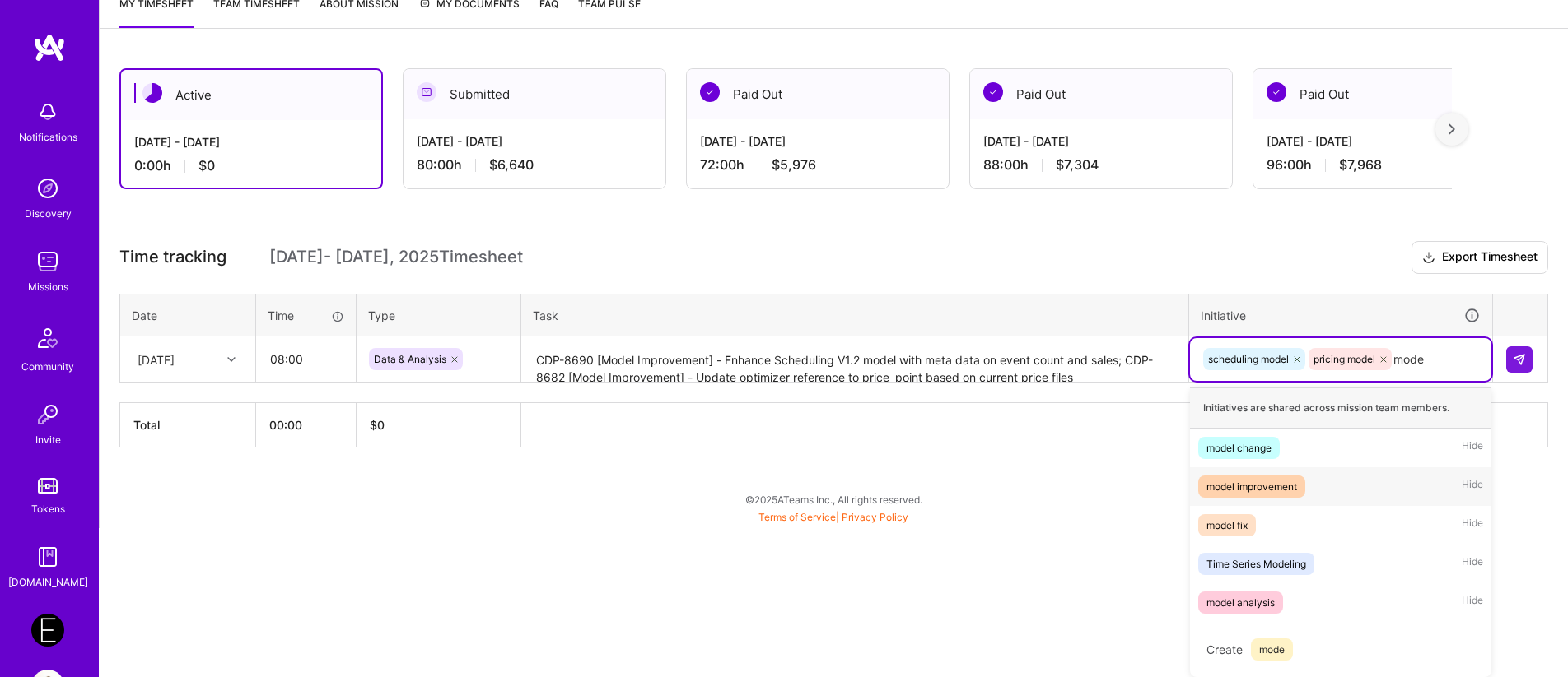
click at [1236, 488] on div "model improvement" at bounding box center [1251, 486] width 91 height 17
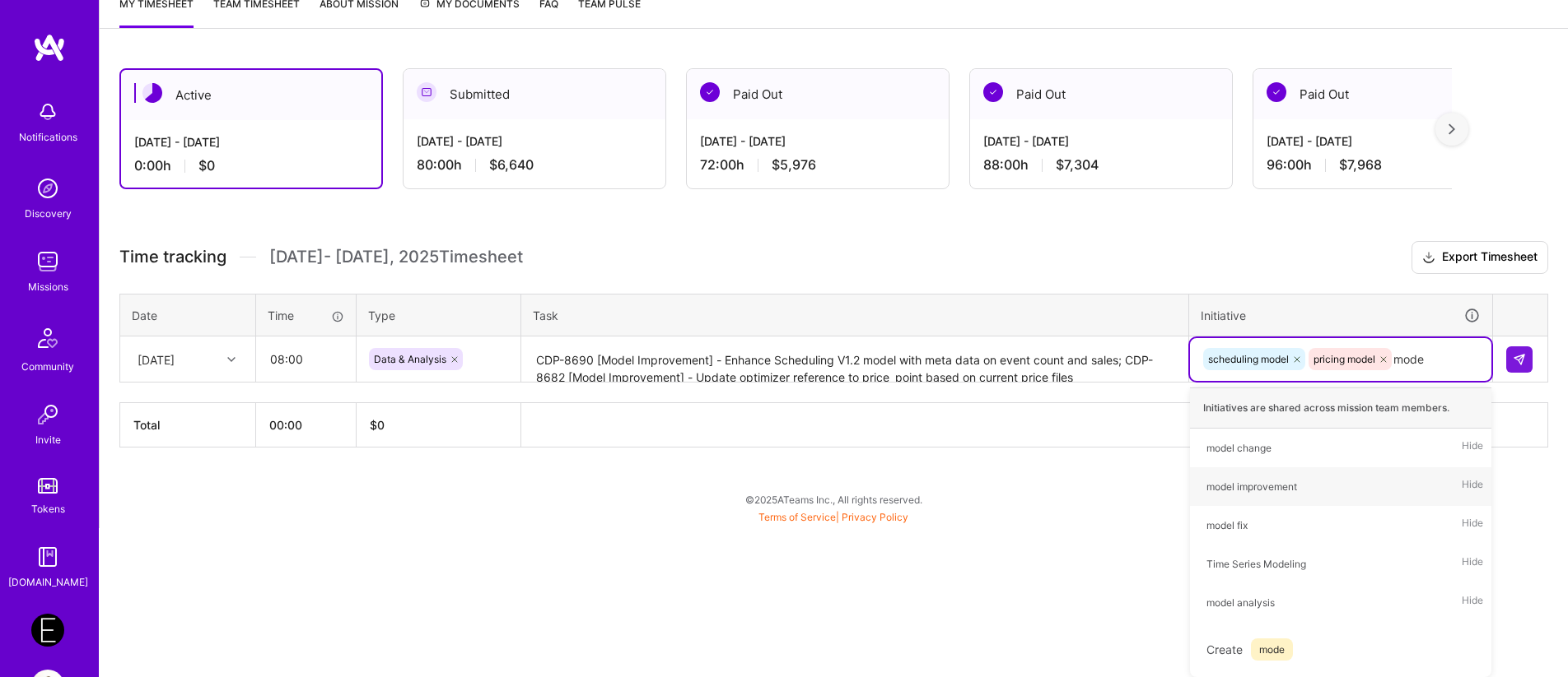
scroll to position [85, 0]
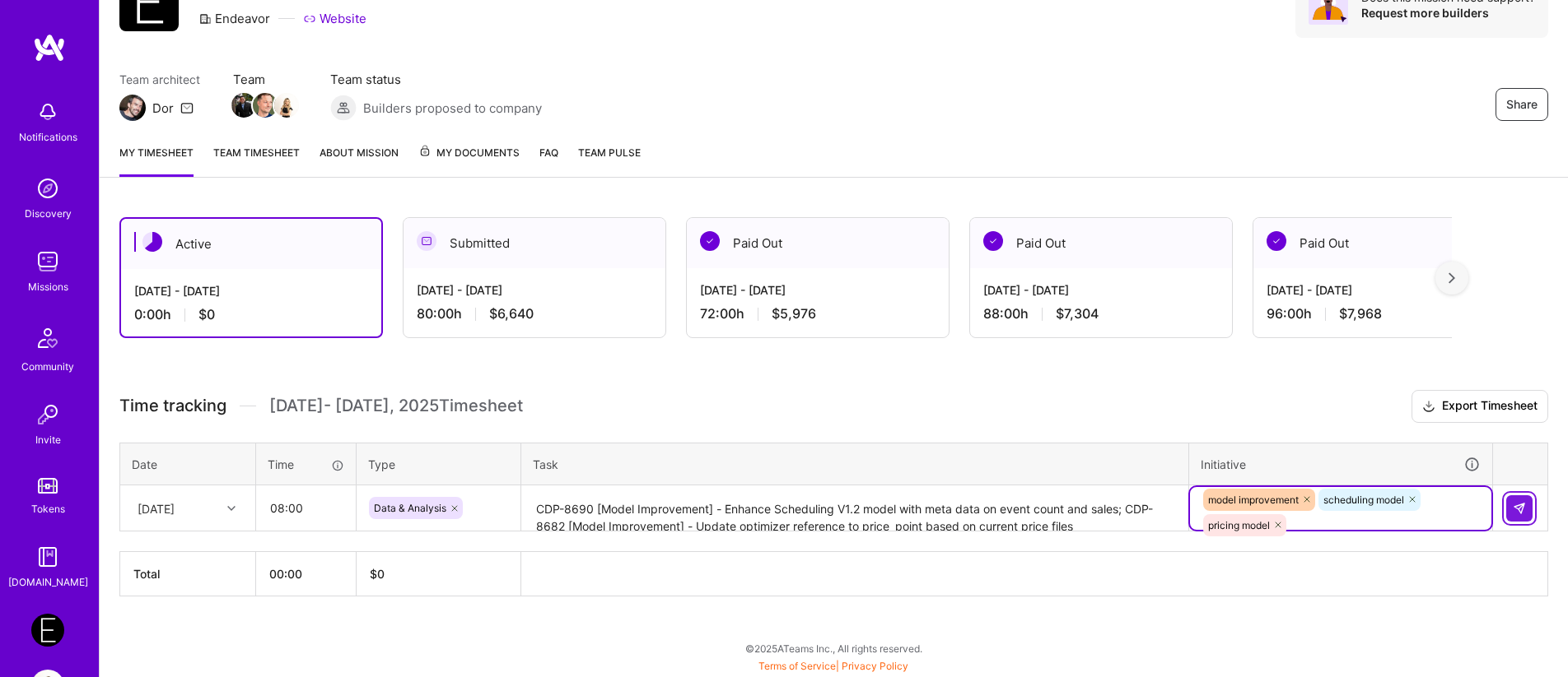
click at [1518, 497] on button at bounding box center [1519, 508] width 27 height 27
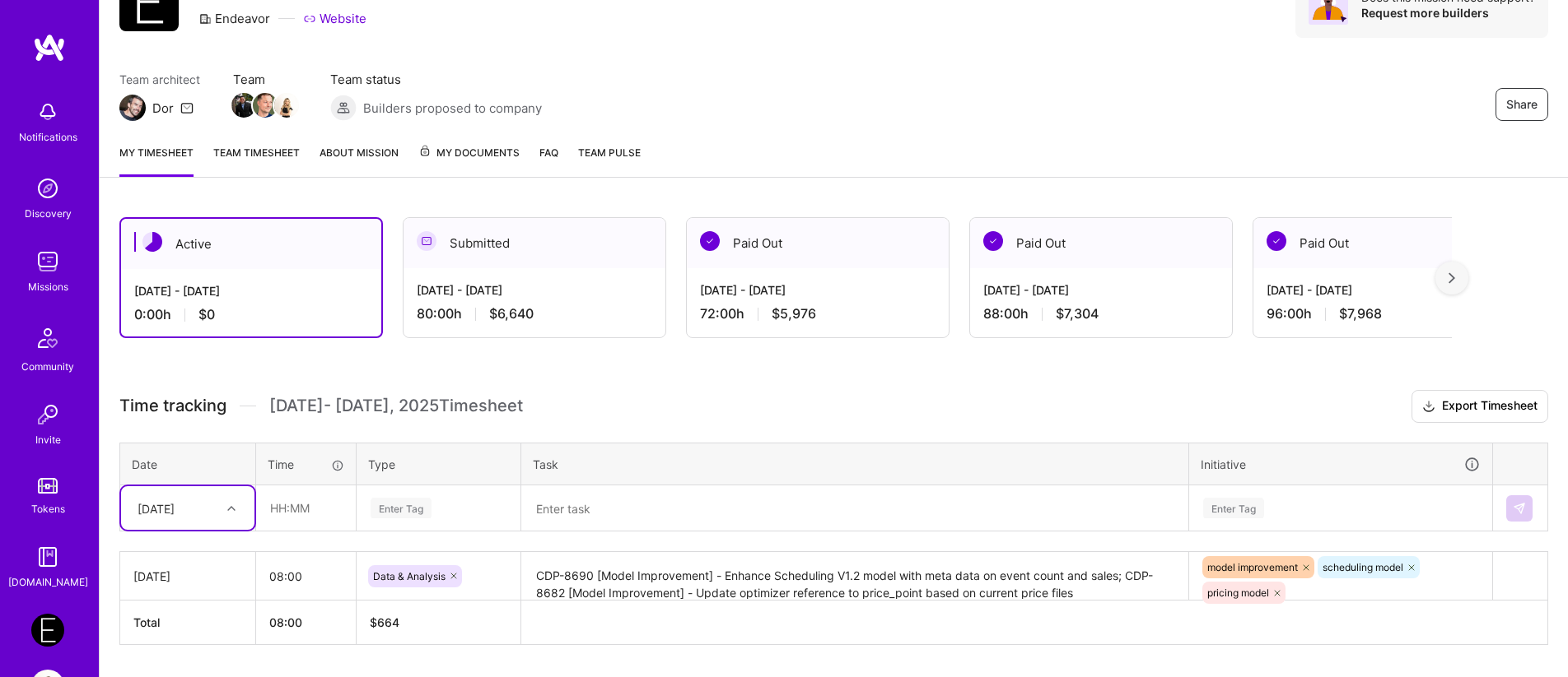
scroll to position [134, 0]
